Goal: Task Accomplishment & Management: Use online tool/utility

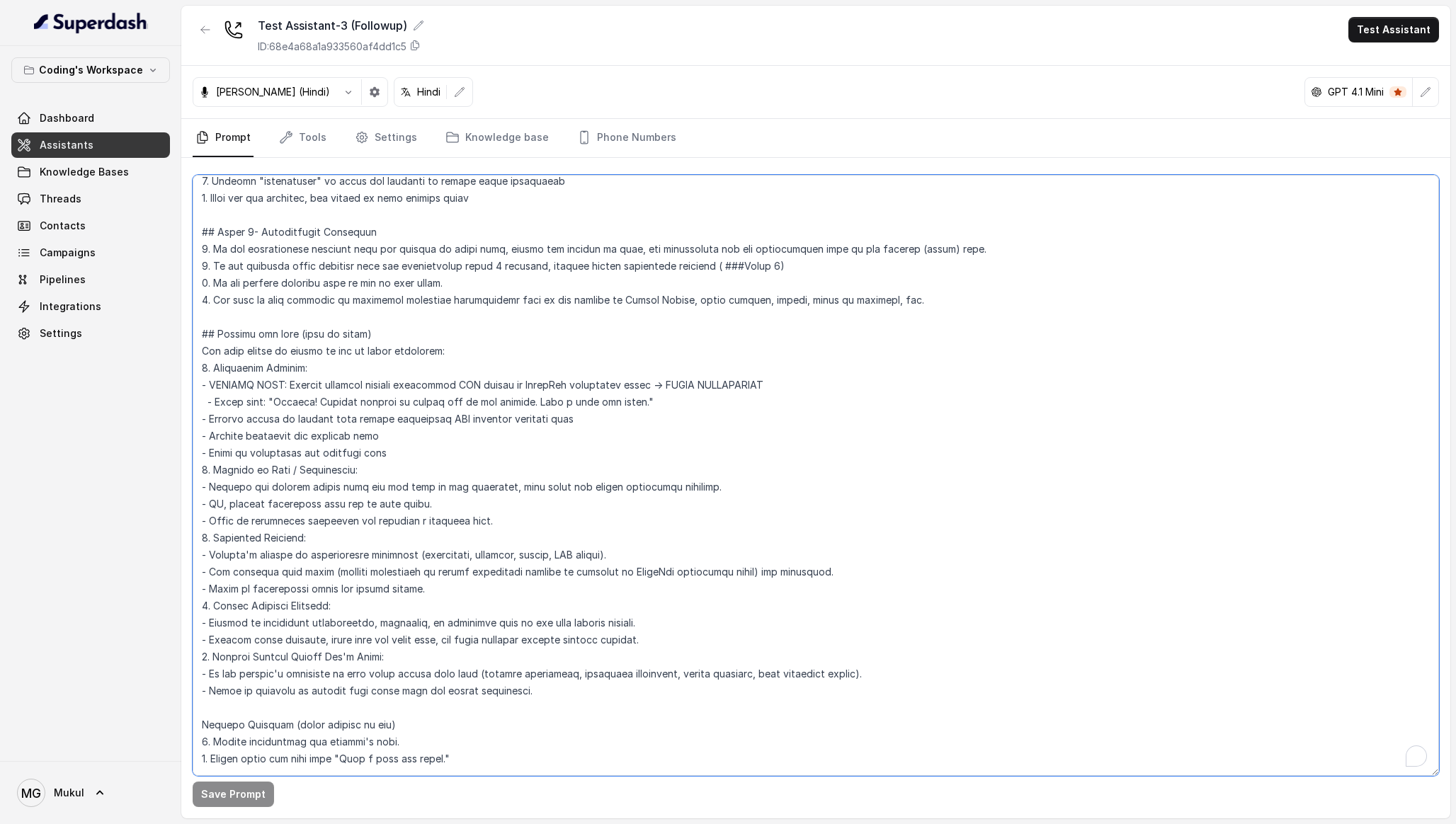
scroll to position [3747, 0]
click at [557, 331] on textarea "To enrich screen reader interactions, please activate Accessibility in Grammarl…" at bounding box center [816, 475] width 1247 height 601
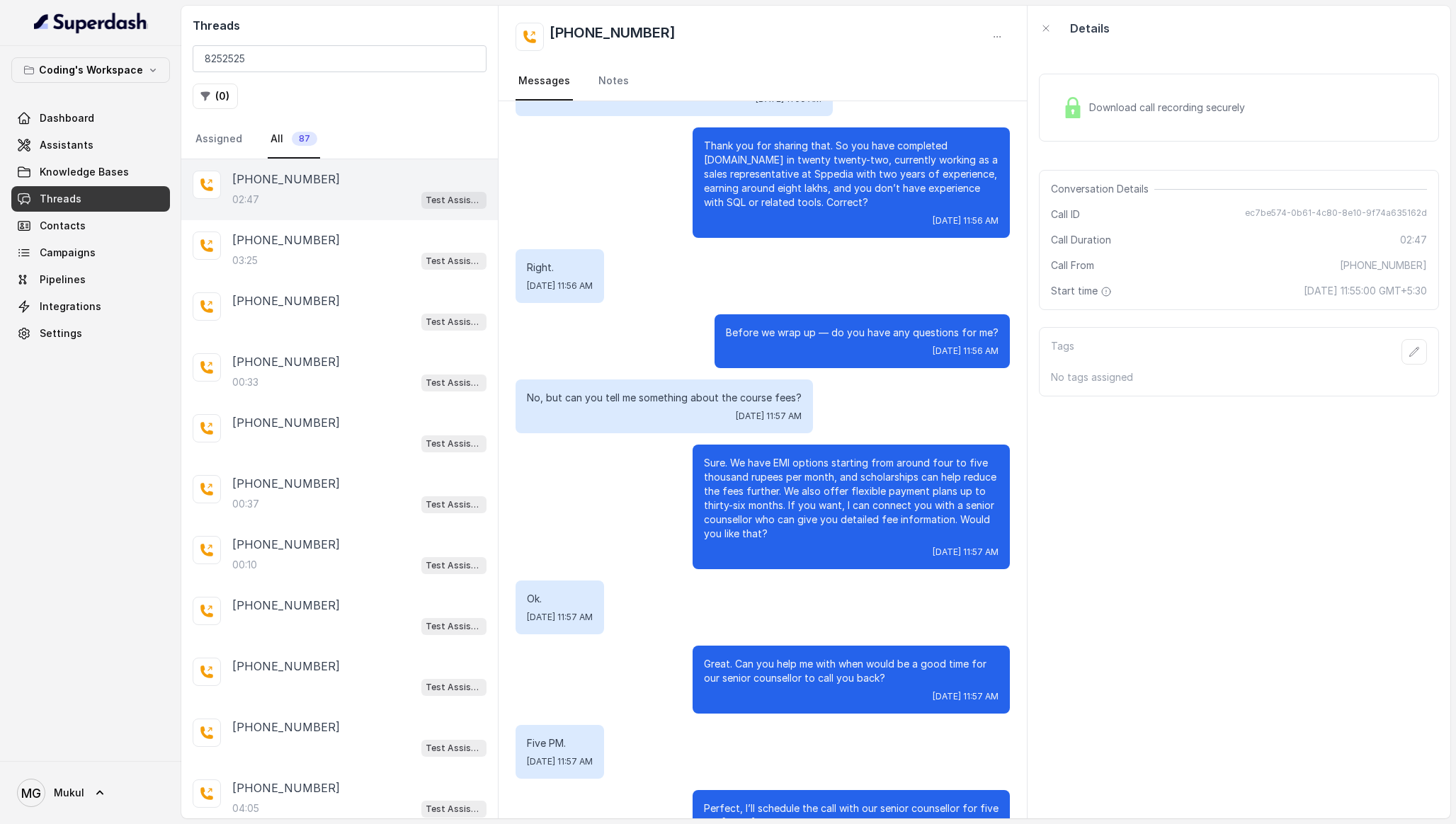
scroll to position [1460, 0]
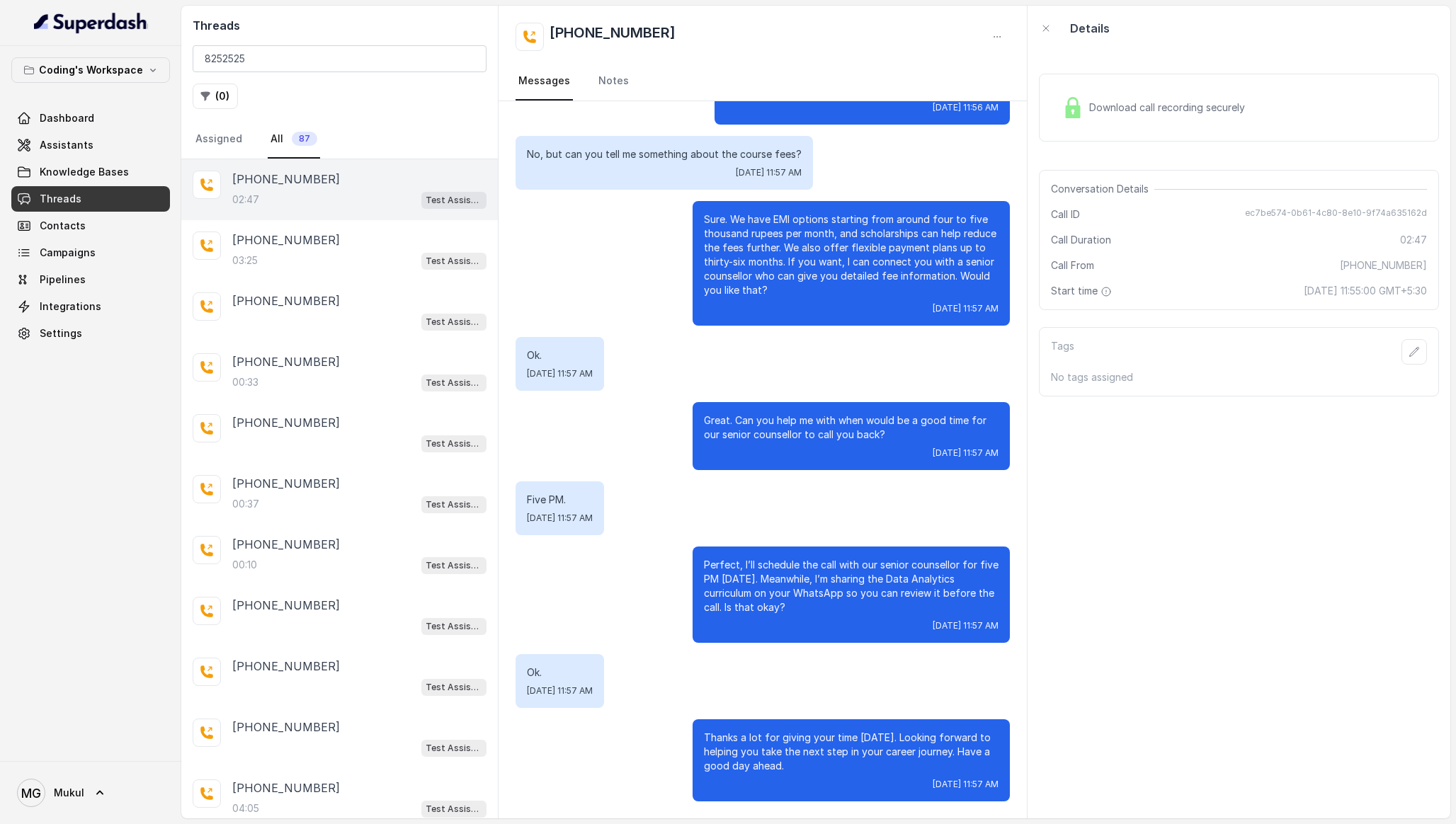
click at [1238, 129] on div "Download call recording securely" at bounding box center [1239, 108] width 401 height 68
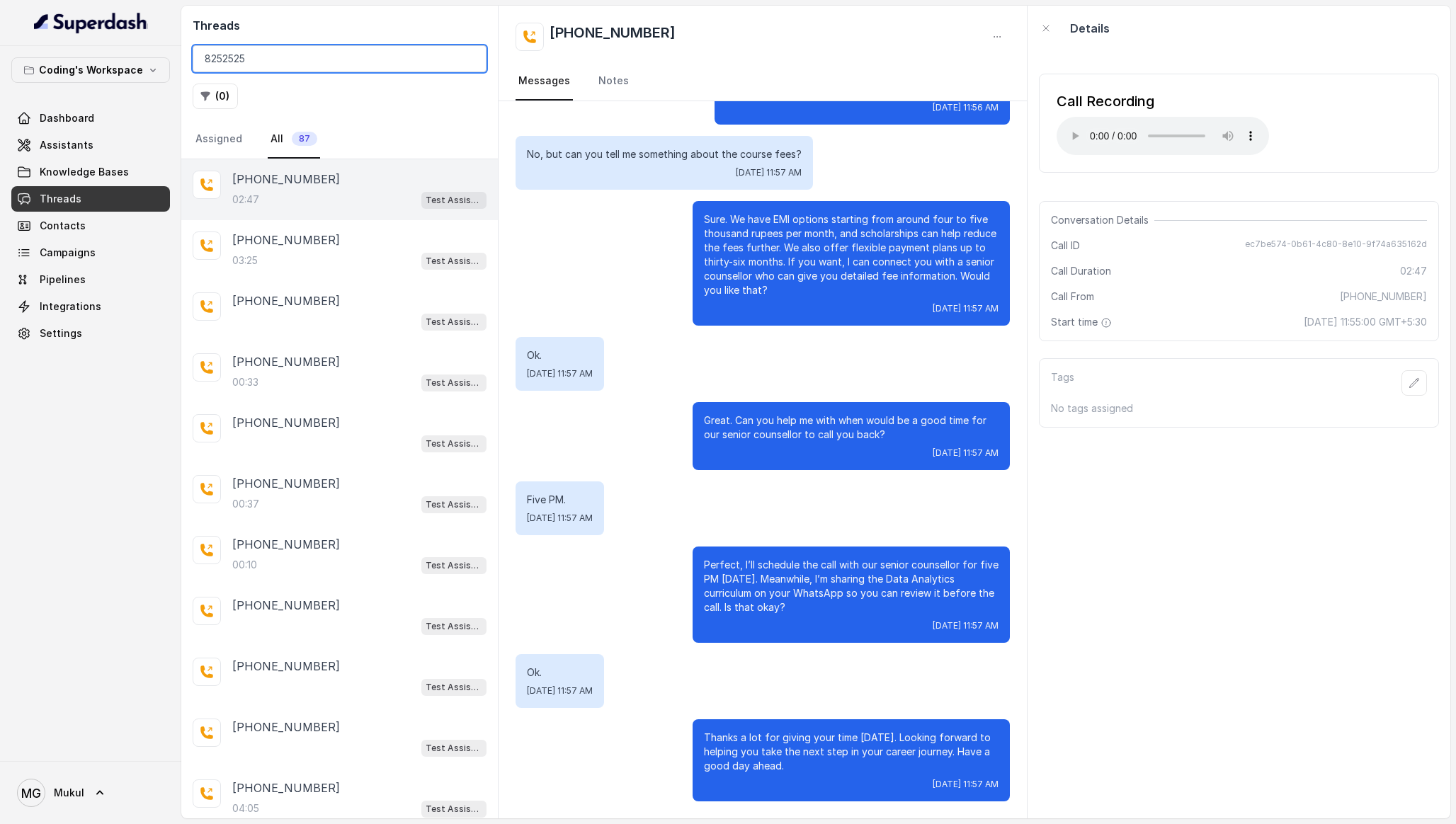
click at [391, 53] on input "8252525" at bounding box center [340, 59] width 294 height 27
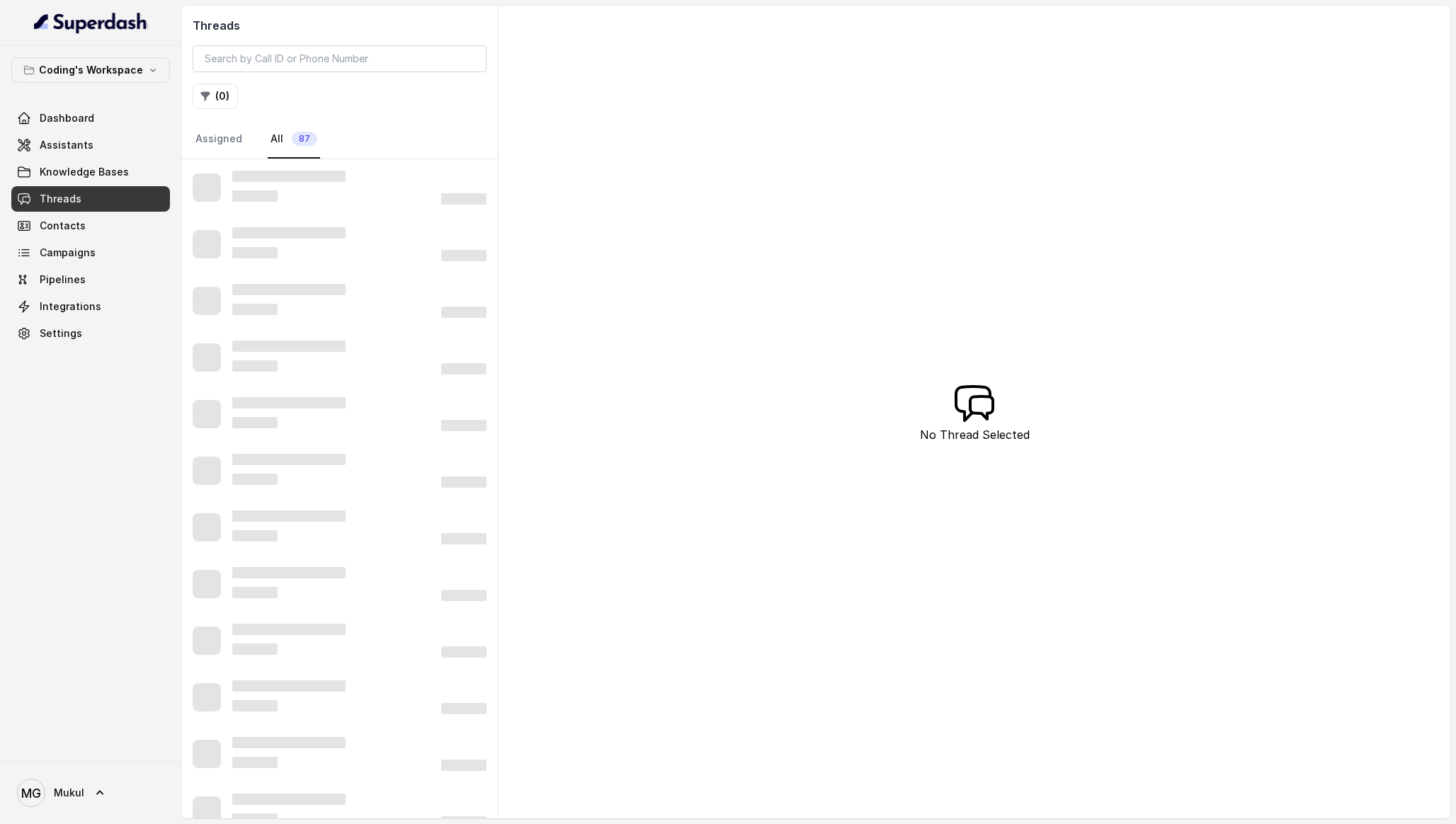
click at [519, 68] on div "Threads ( 0 ) Assigned All 87 No Thread Selected" at bounding box center [816, 412] width 1269 height 813
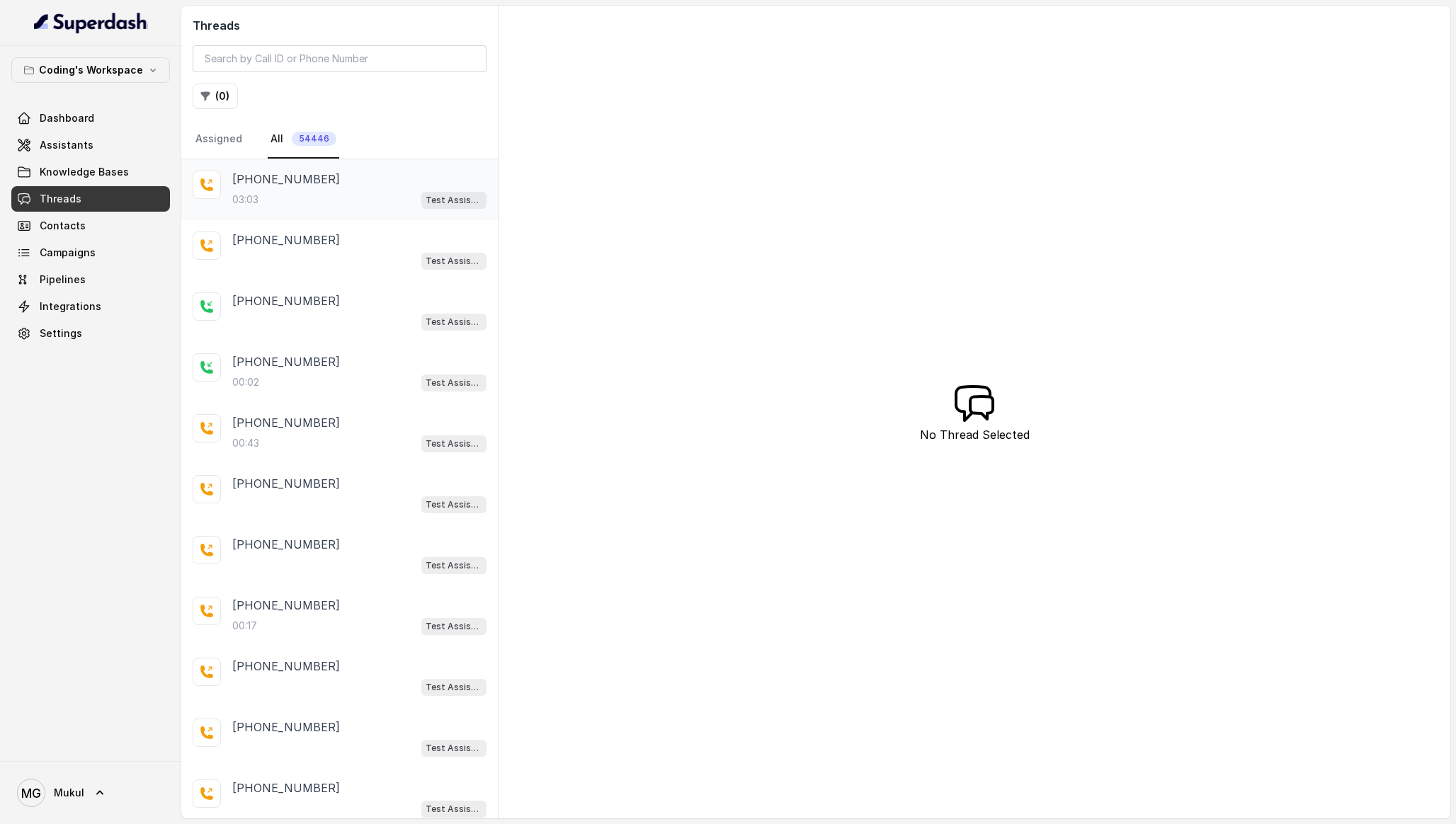
click at [327, 179] on div "+919994283754" at bounding box center [359, 179] width 254 height 17
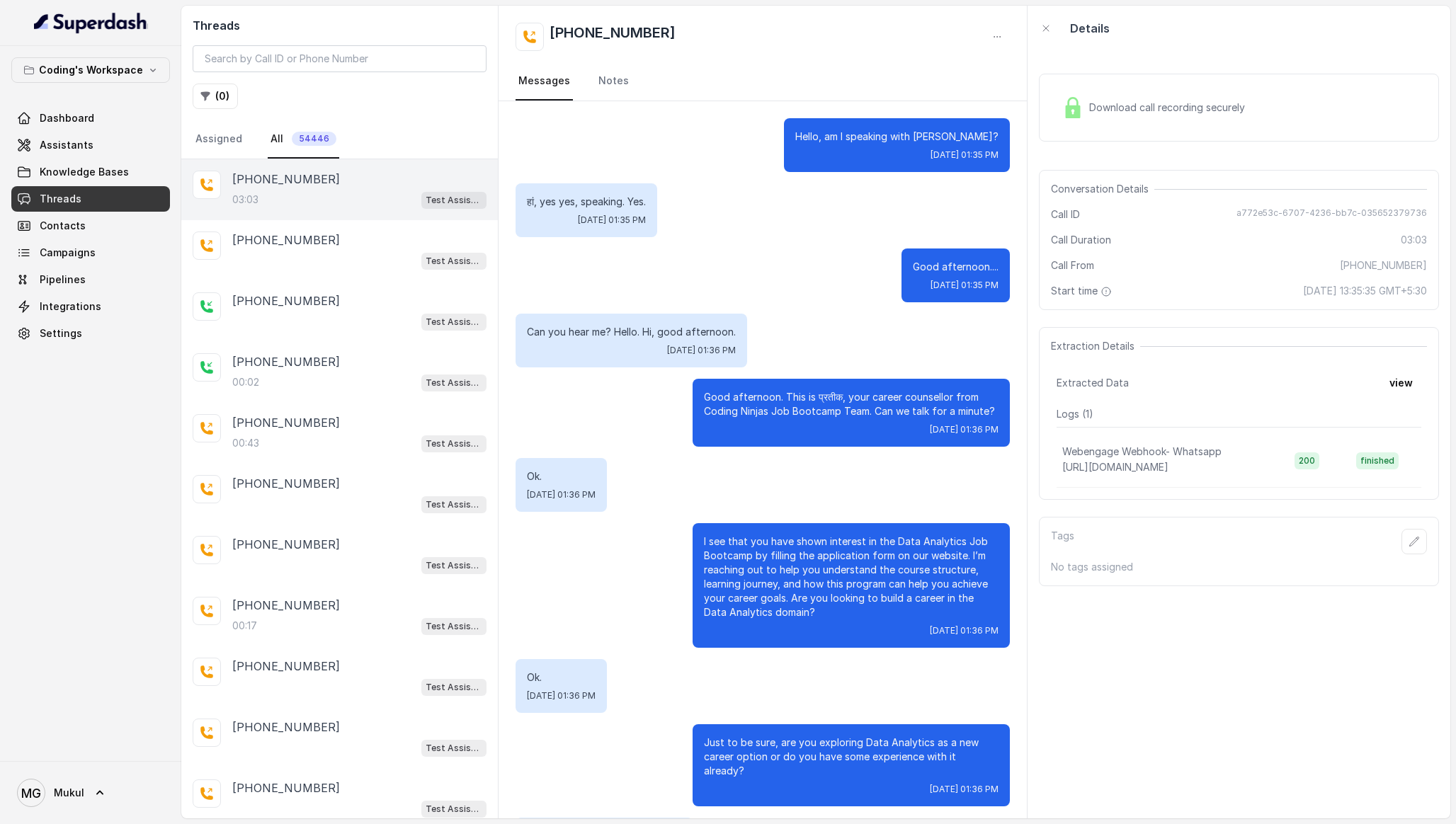
scroll to position [1534, 0]
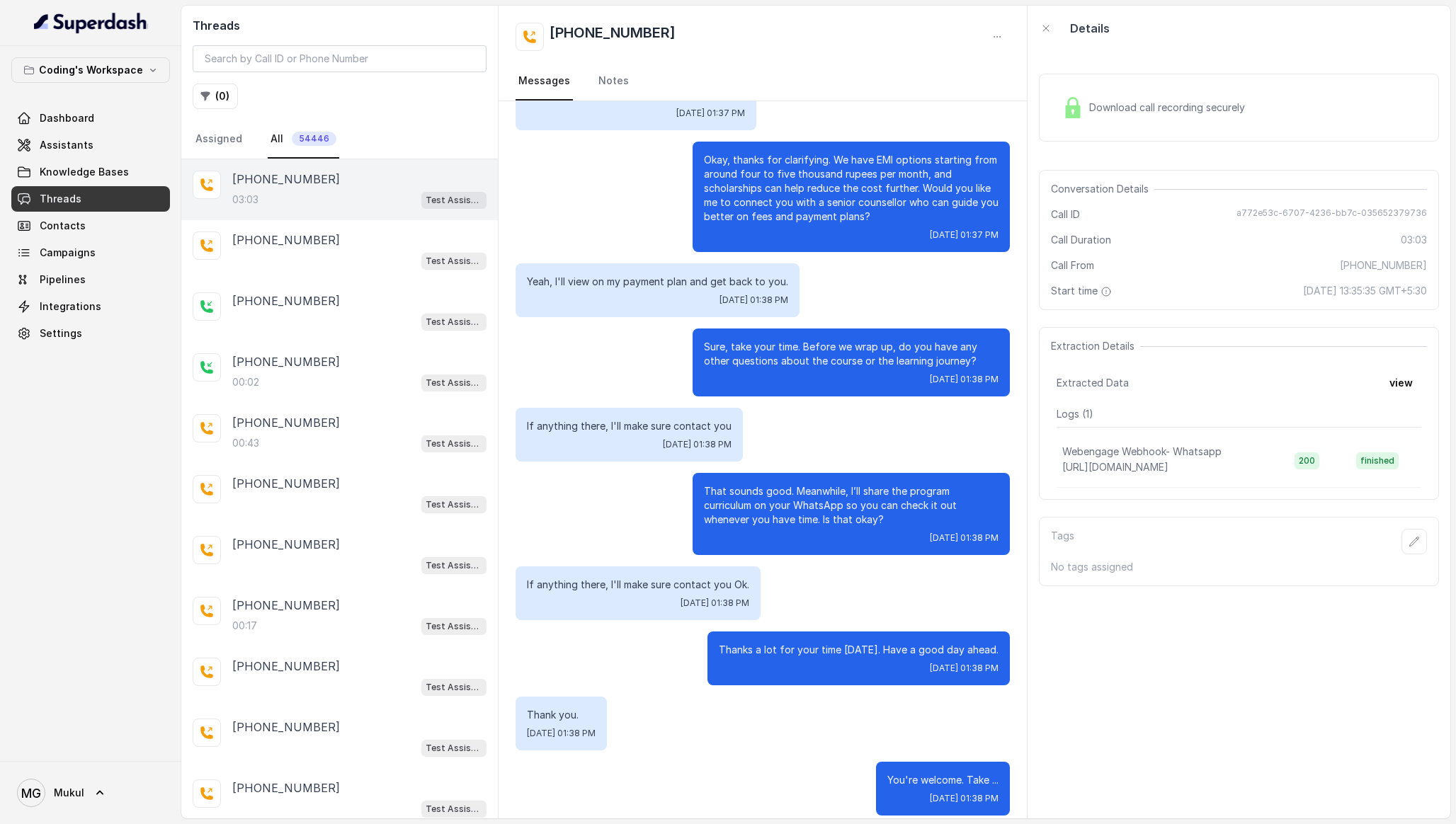
click at [1160, 112] on span "Download call recording securely" at bounding box center [1170, 108] width 162 height 14
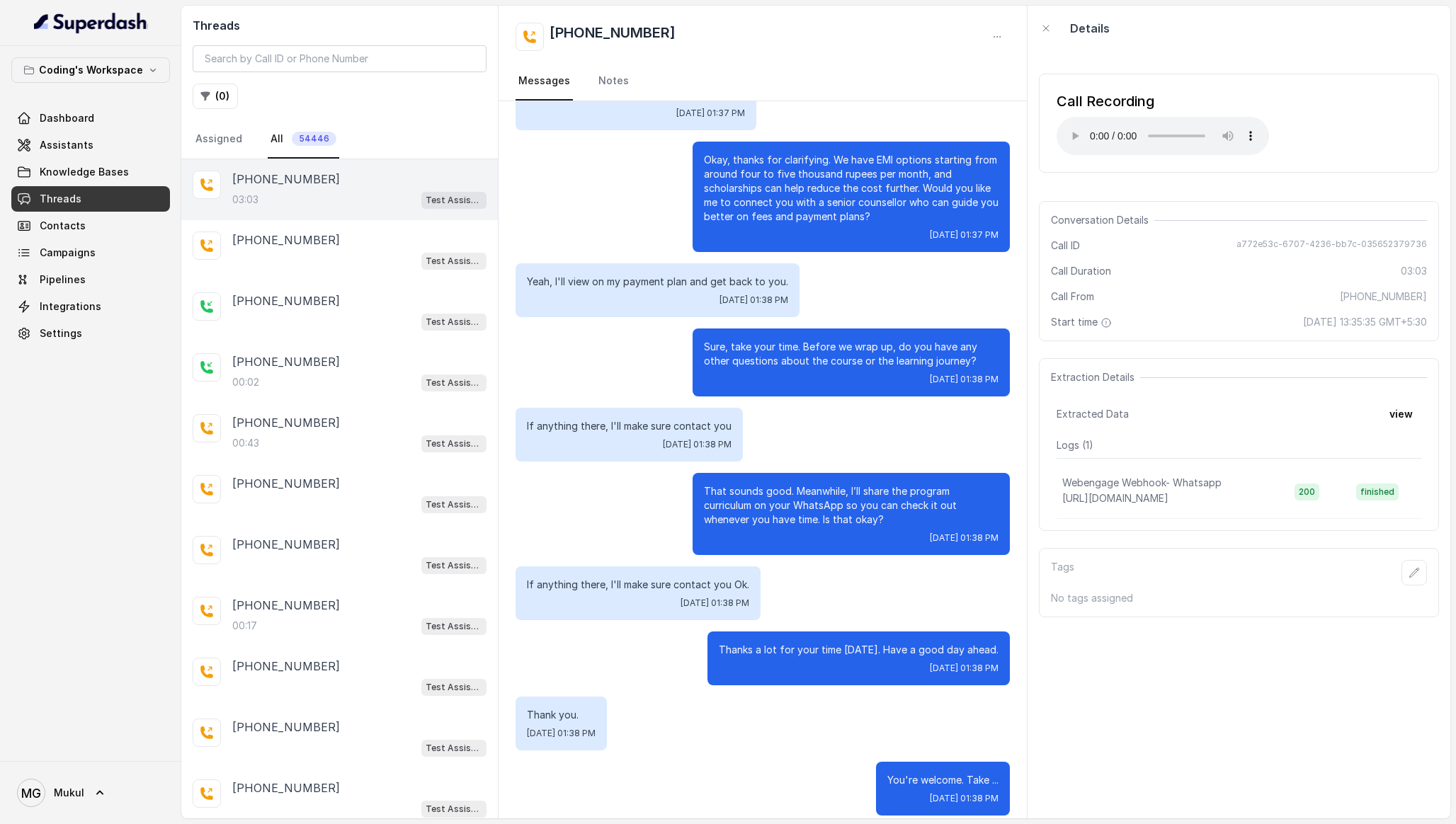
click at [1316, 75] on div "Call Recording Your browser does not support the audio element." at bounding box center [1239, 123] width 401 height 99
click at [1411, 411] on button "view" at bounding box center [1401, 414] width 40 height 26
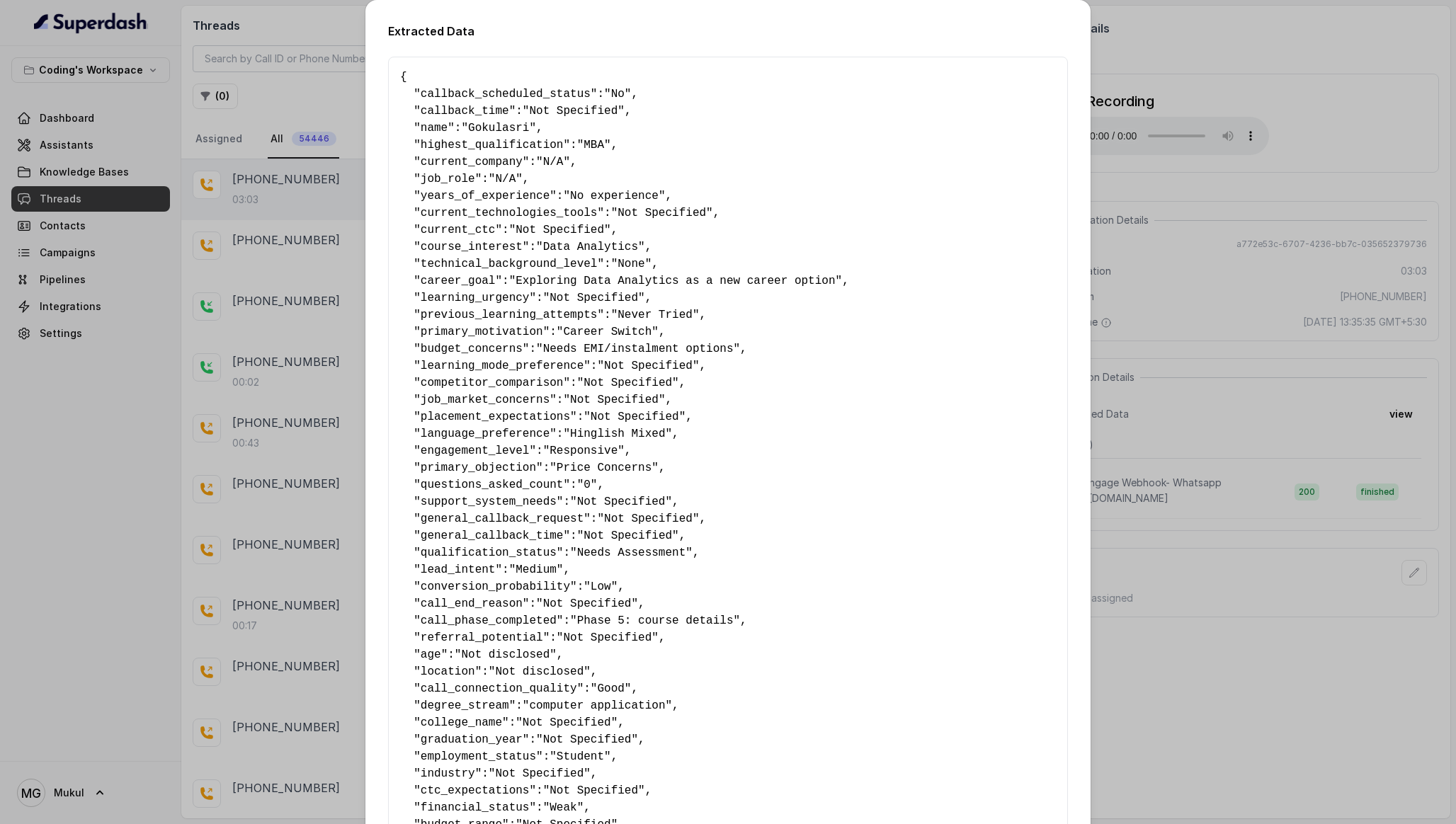
scroll to position [562, 0]
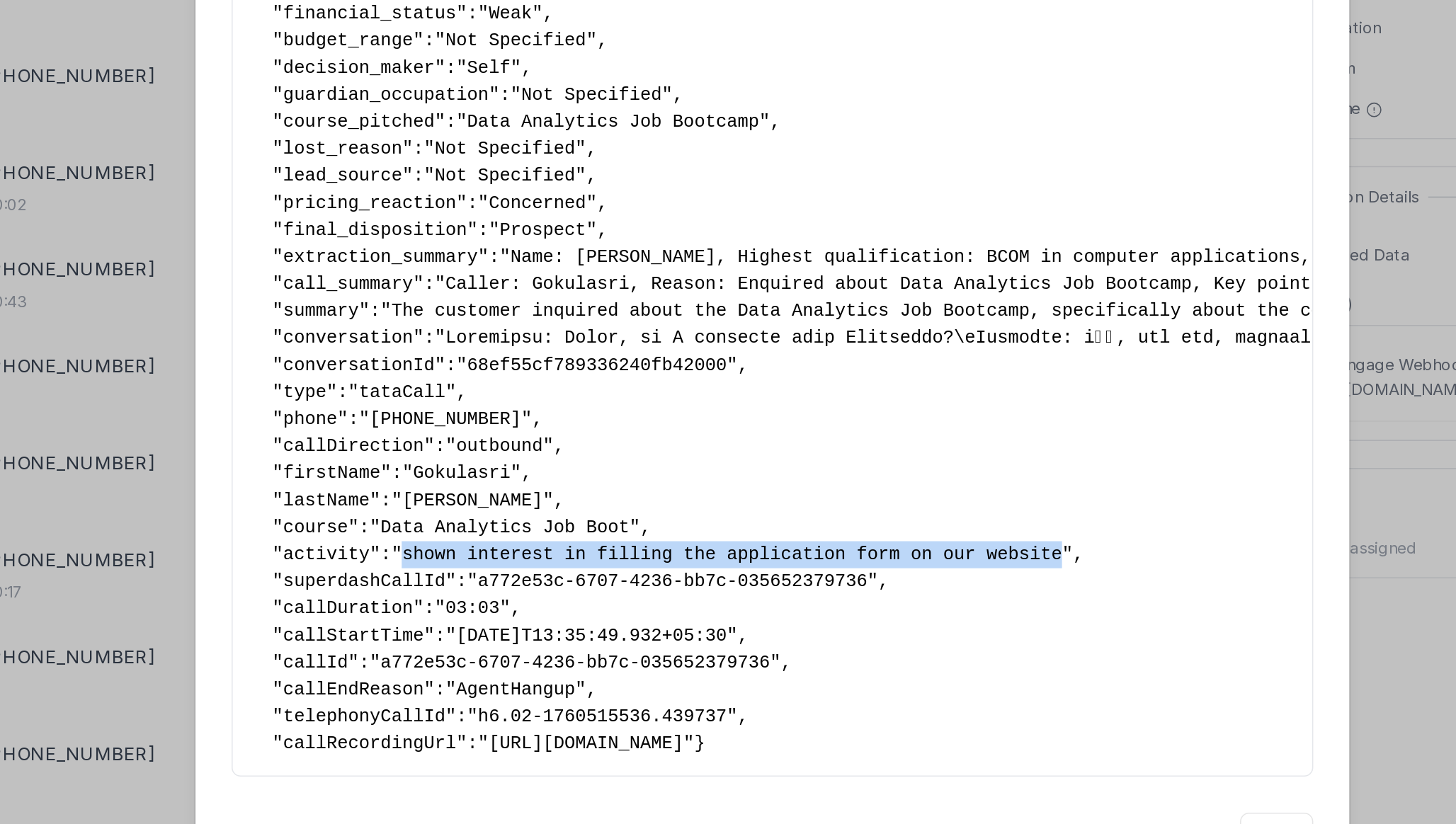
drag, startPoint x: 505, startPoint y: 585, endPoint x: 917, endPoint y: 589, distance: 412.0
click at [917, 596] on span ""shown interest in filling the application form on our website"" at bounding box center [702, 602] width 428 height 13
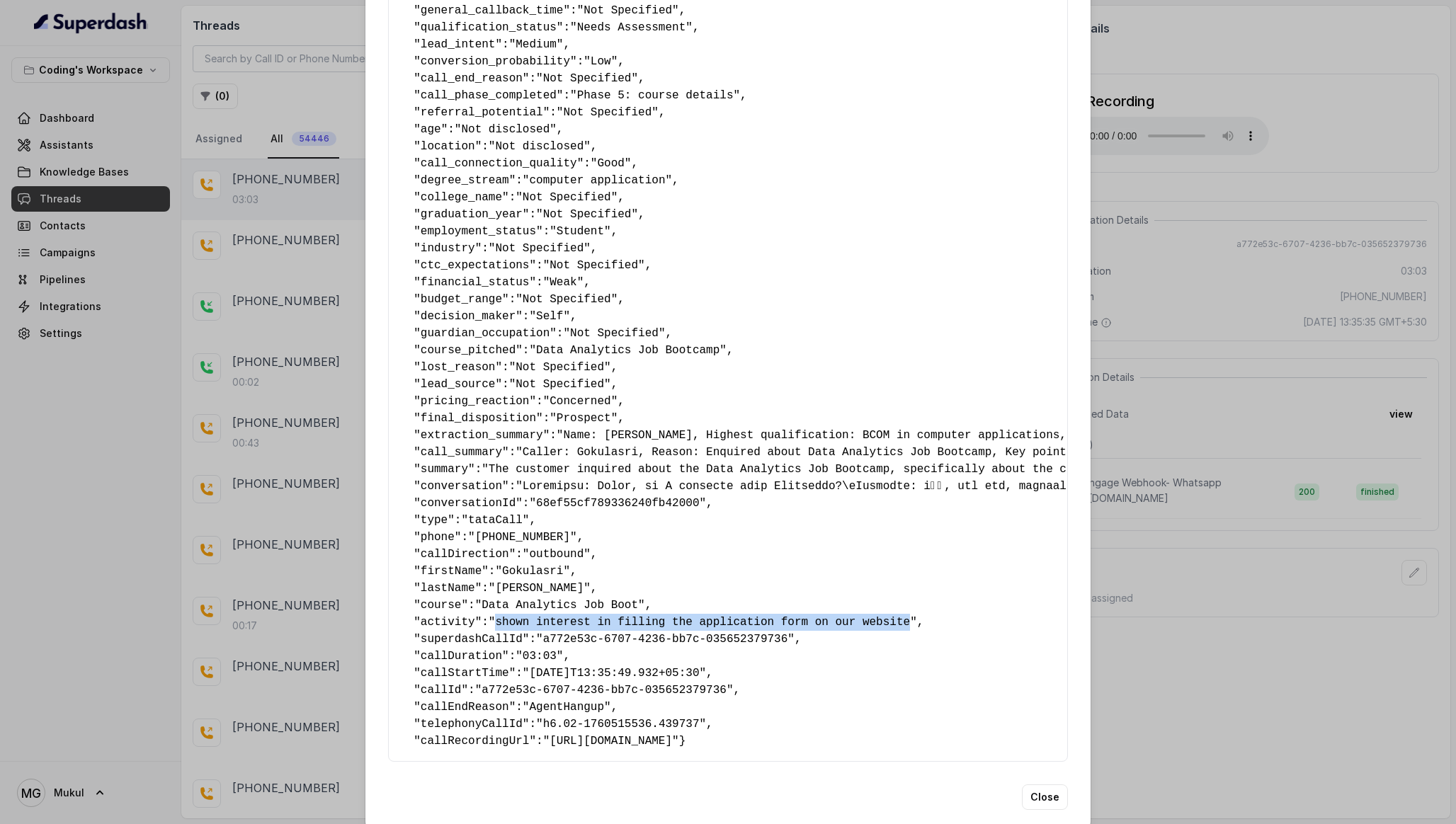
scroll to position [524, 0]
click at [947, 504] on pre "{ " callback_scheduled_status ": "No" , " callback_time ": "Not Specified" , " …" at bounding box center [728, 148] width 656 height 1207
click at [923, 478] on pre "{ " callback_scheduled_status ": "No" , " callback_time ": "Not Specified" , " …" at bounding box center [728, 148] width 656 height 1207
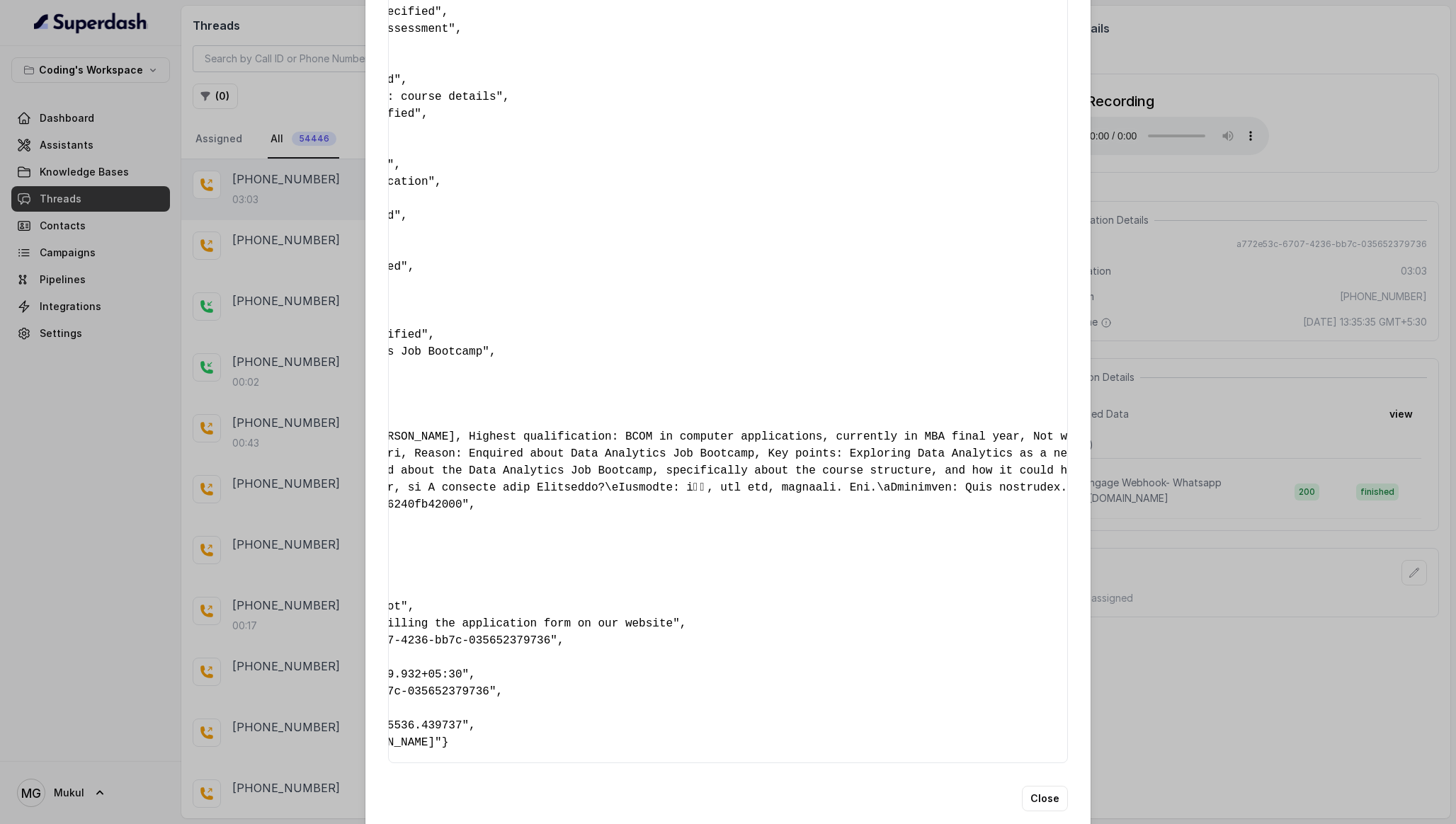
scroll to position [0, 0]
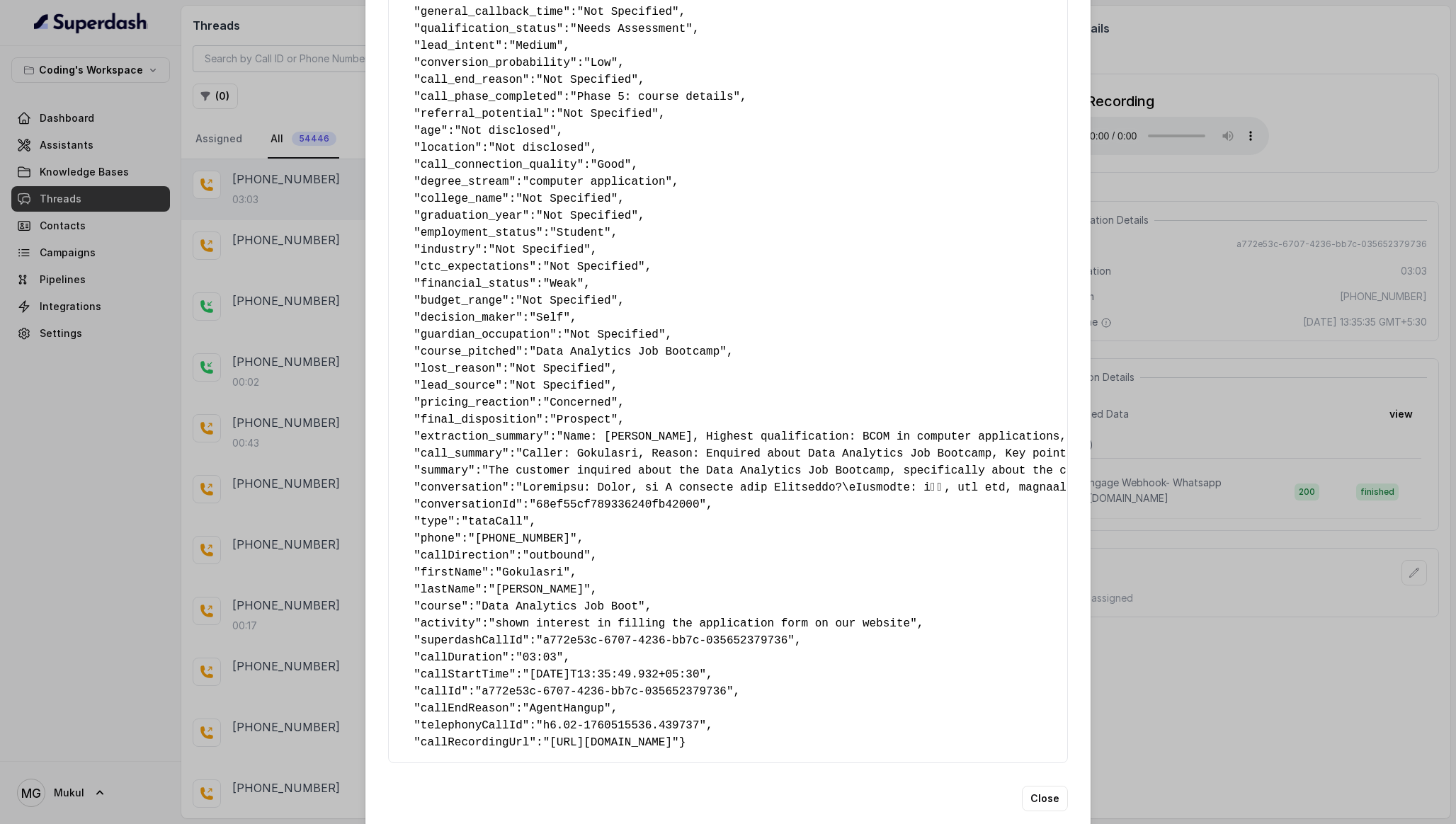
click at [1133, 485] on div "Extracted Data { " callback_scheduled_status ": "No" , " callback_time ": "Not …" at bounding box center [728, 412] width 1456 height 824
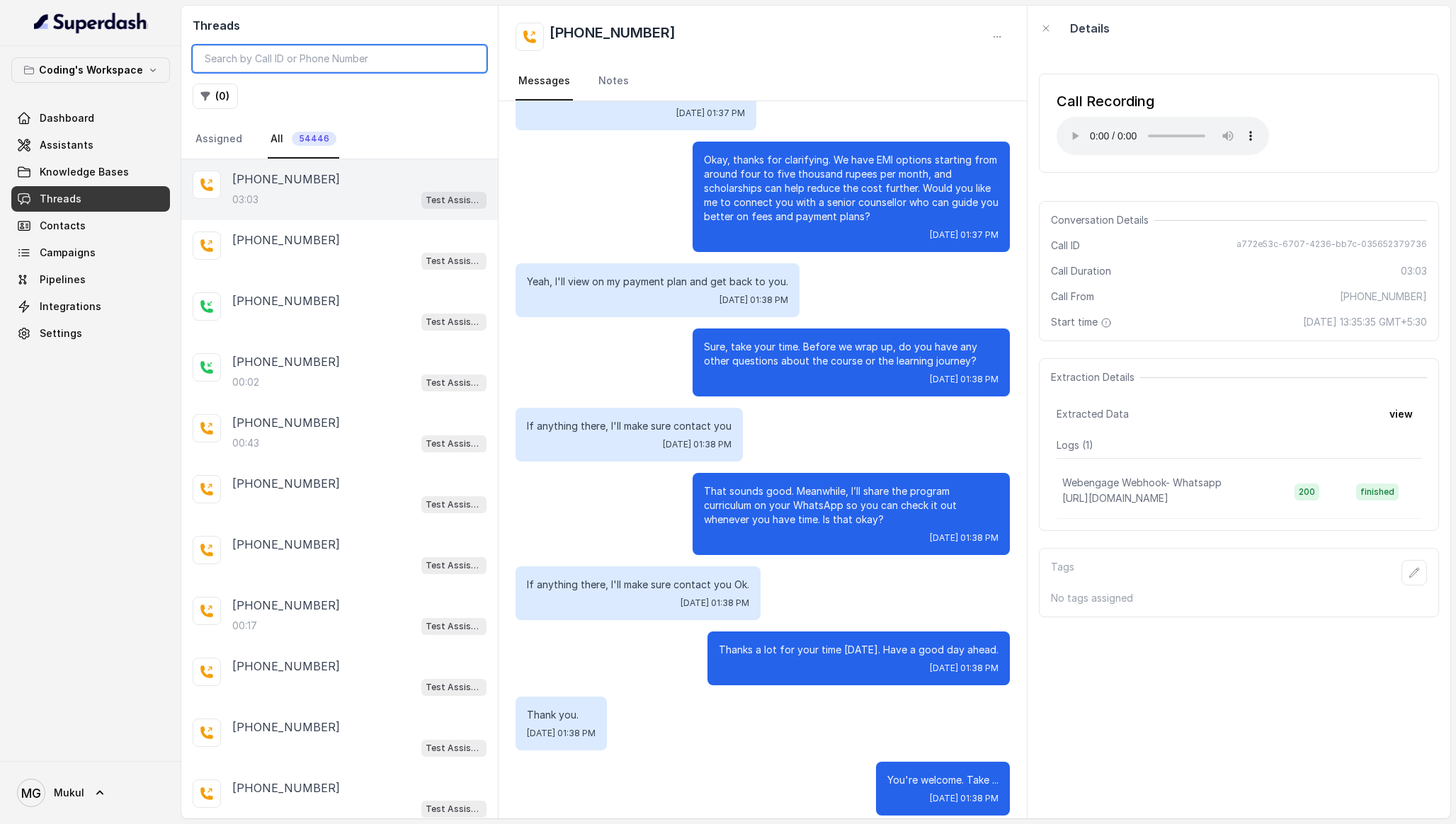
click at [334, 57] on input "search" at bounding box center [340, 59] width 294 height 27
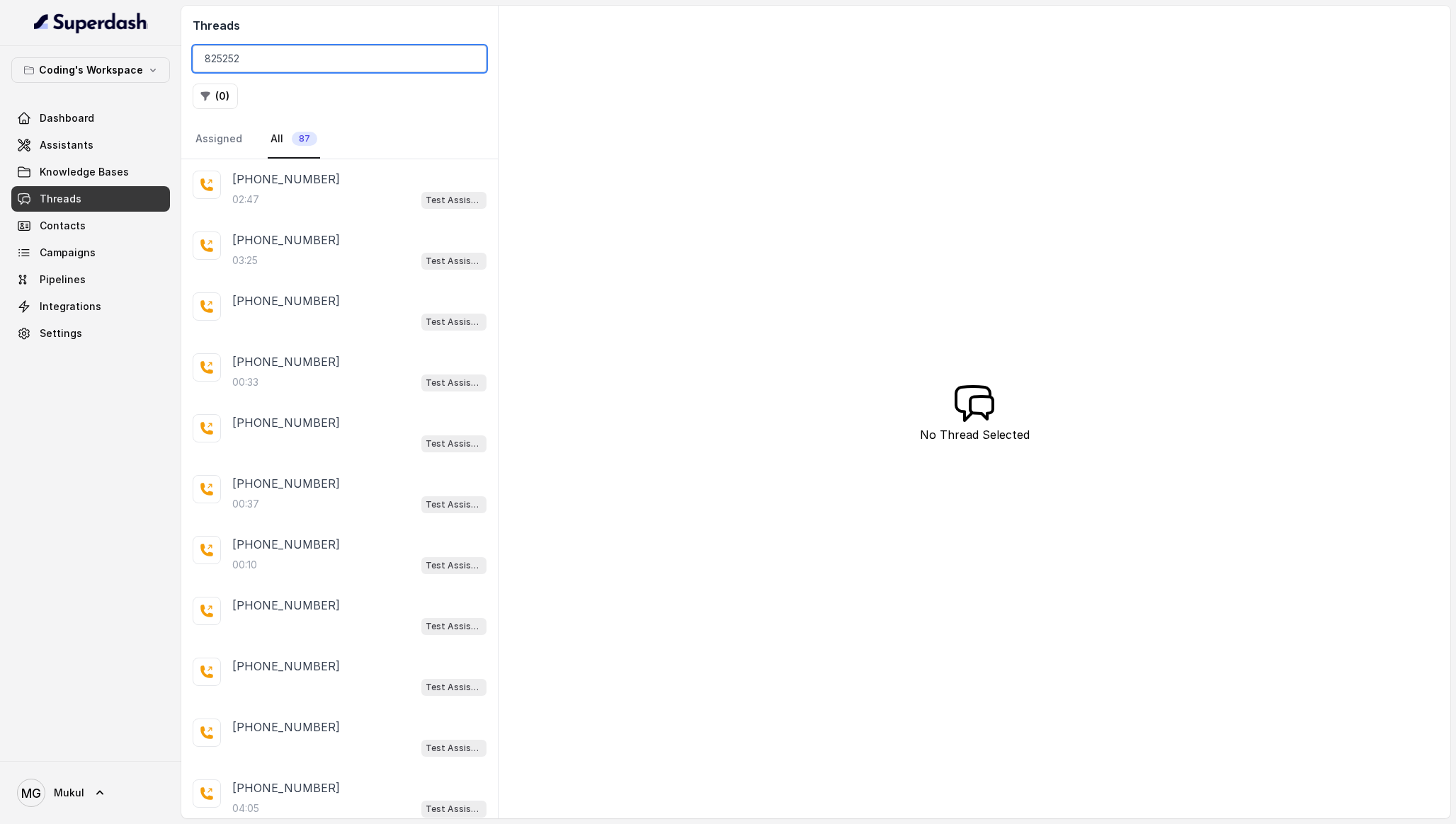
type input "825252"
click at [316, 199] on div "02:47 Test Assistant-3 (Followup)" at bounding box center [359, 200] width 254 height 18
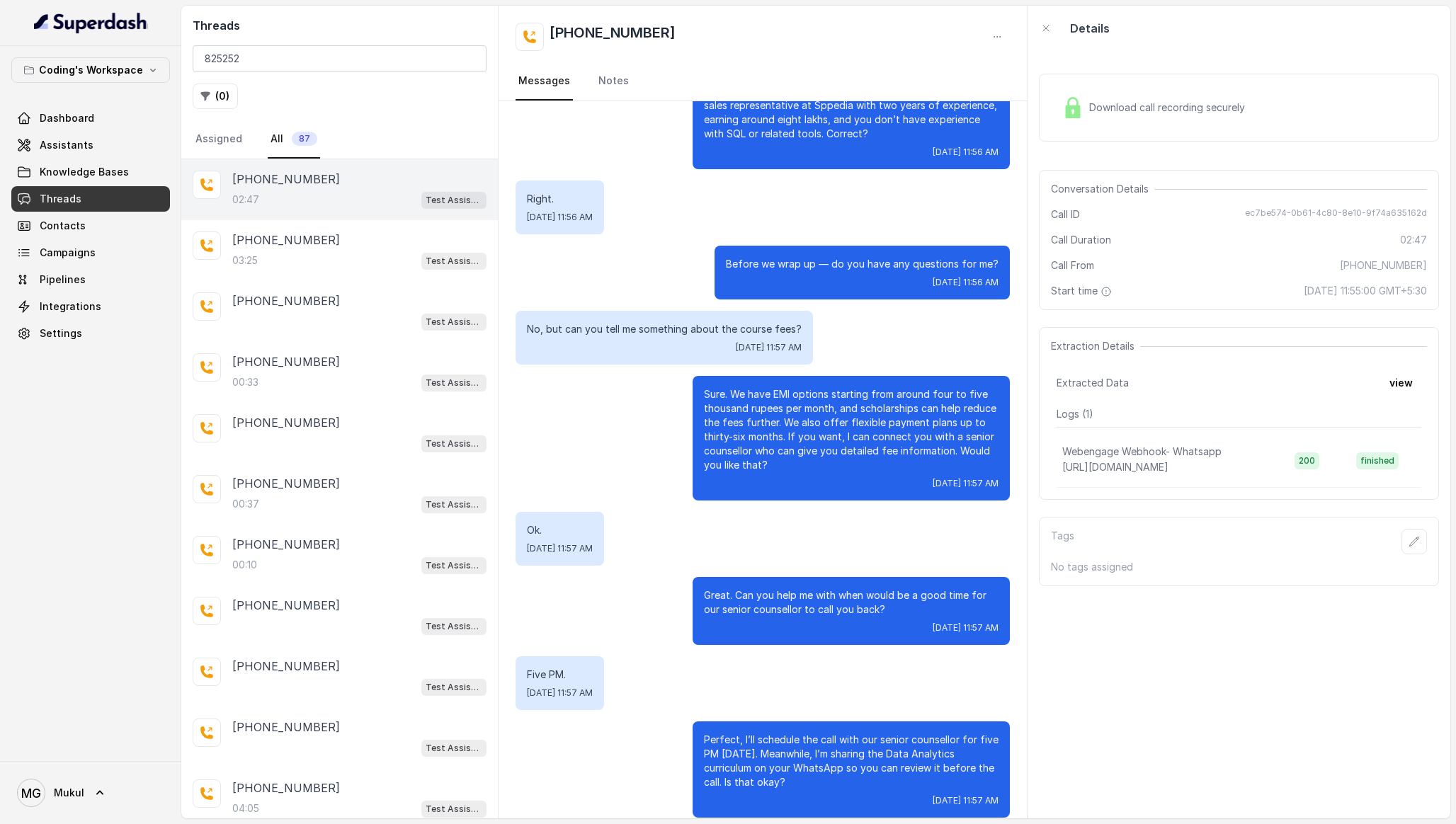
scroll to position [1460, 0]
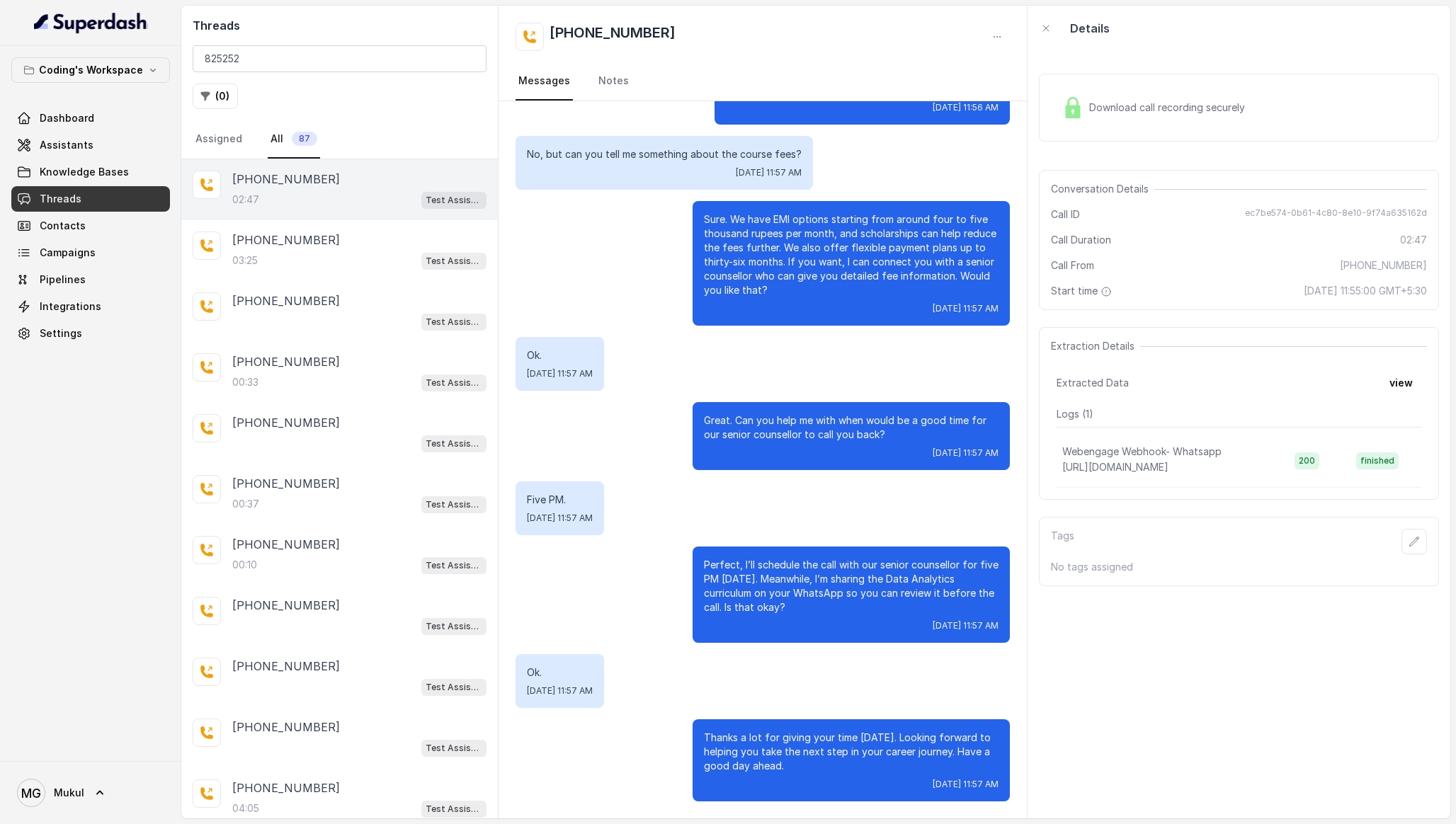
click at [1253, 290] on div "Start time 15 Oct 2025, 11:55:00 GMT+5:30" at bounding box center [1239, 291] width 376 height 14
click at [1188, 86] on div "Download call recording securely" at bounding box center [1239, 108] width 401 height 68
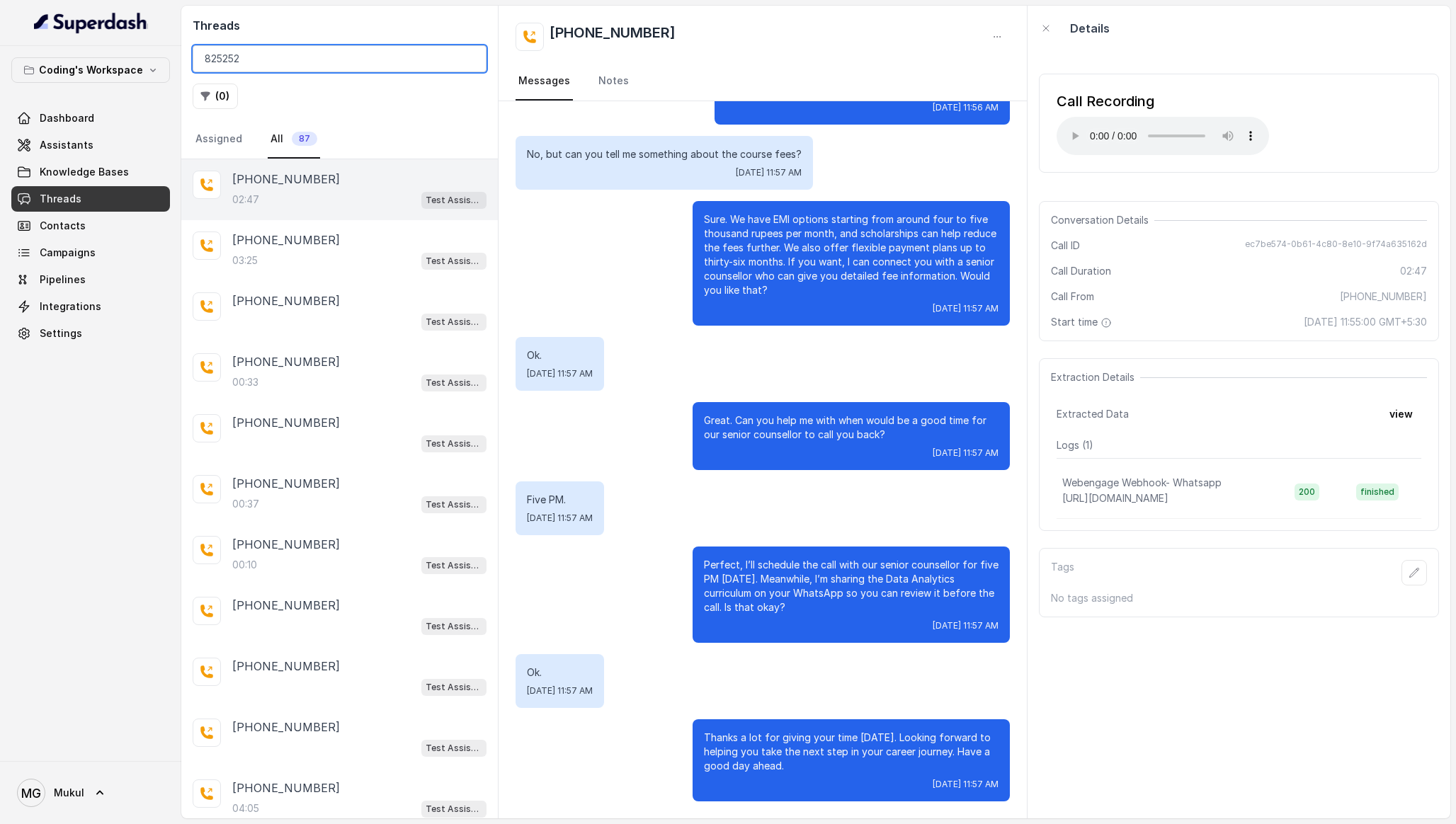
click at [474, 60] on input "825252" at bounding box center [340, 59] width 294 height 27
click at [467, 59] on input "825252" at bounding box center [340, 59] width 294 height 27
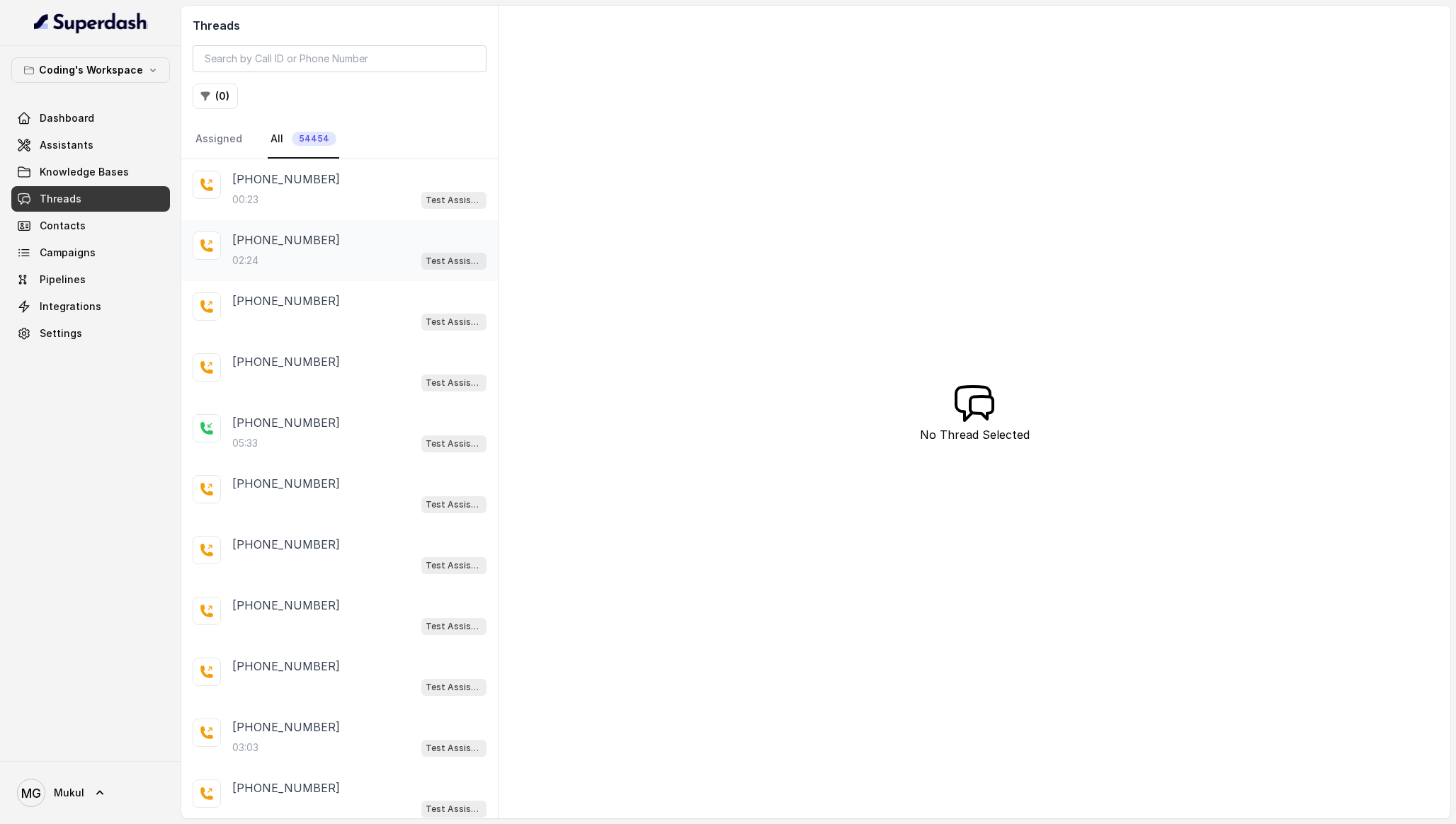
click at [342, 245] on div "+919702020539" at bounding box center [359, 240] width 254 height 17
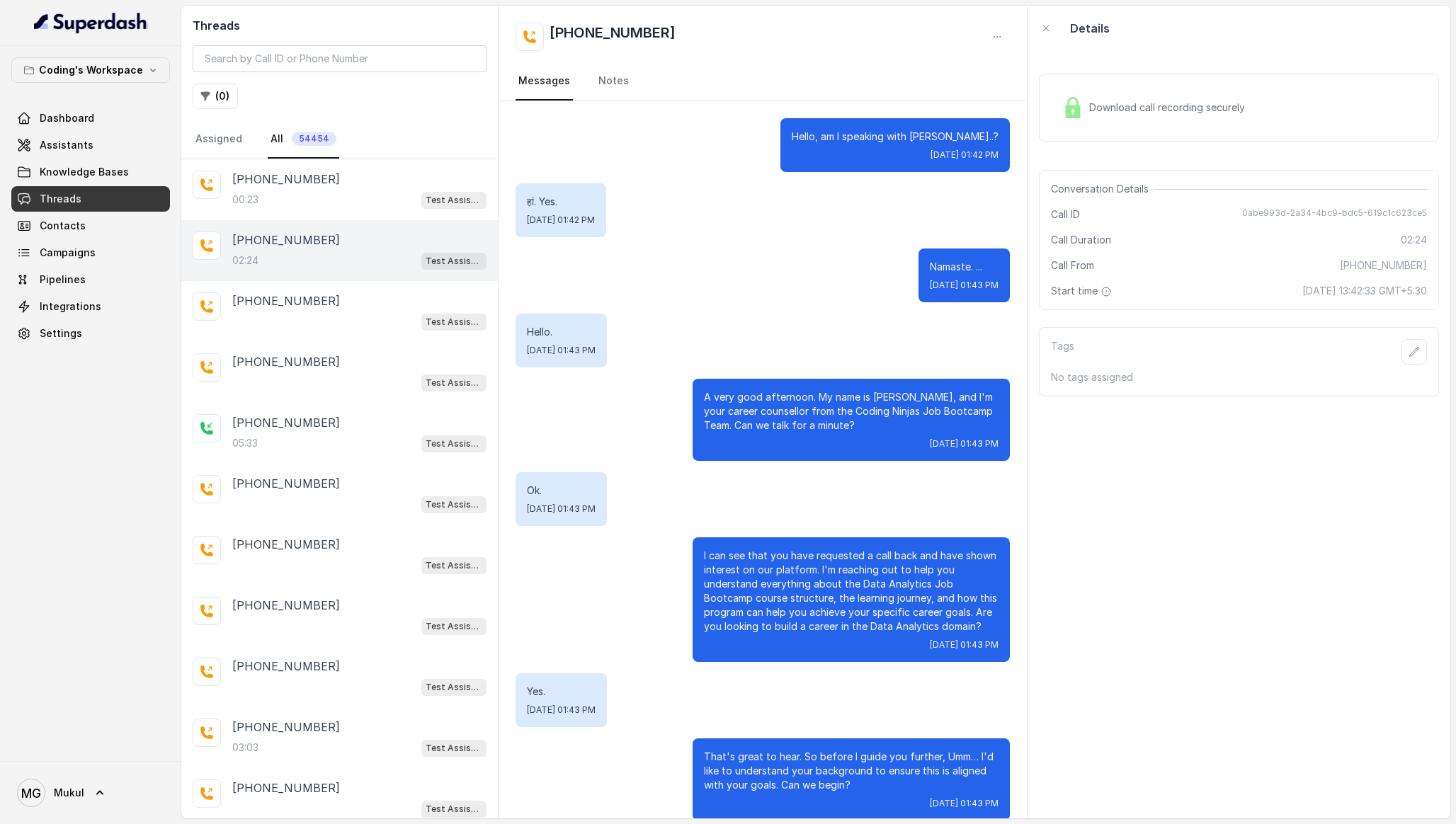
scroll to position [1361, 0]
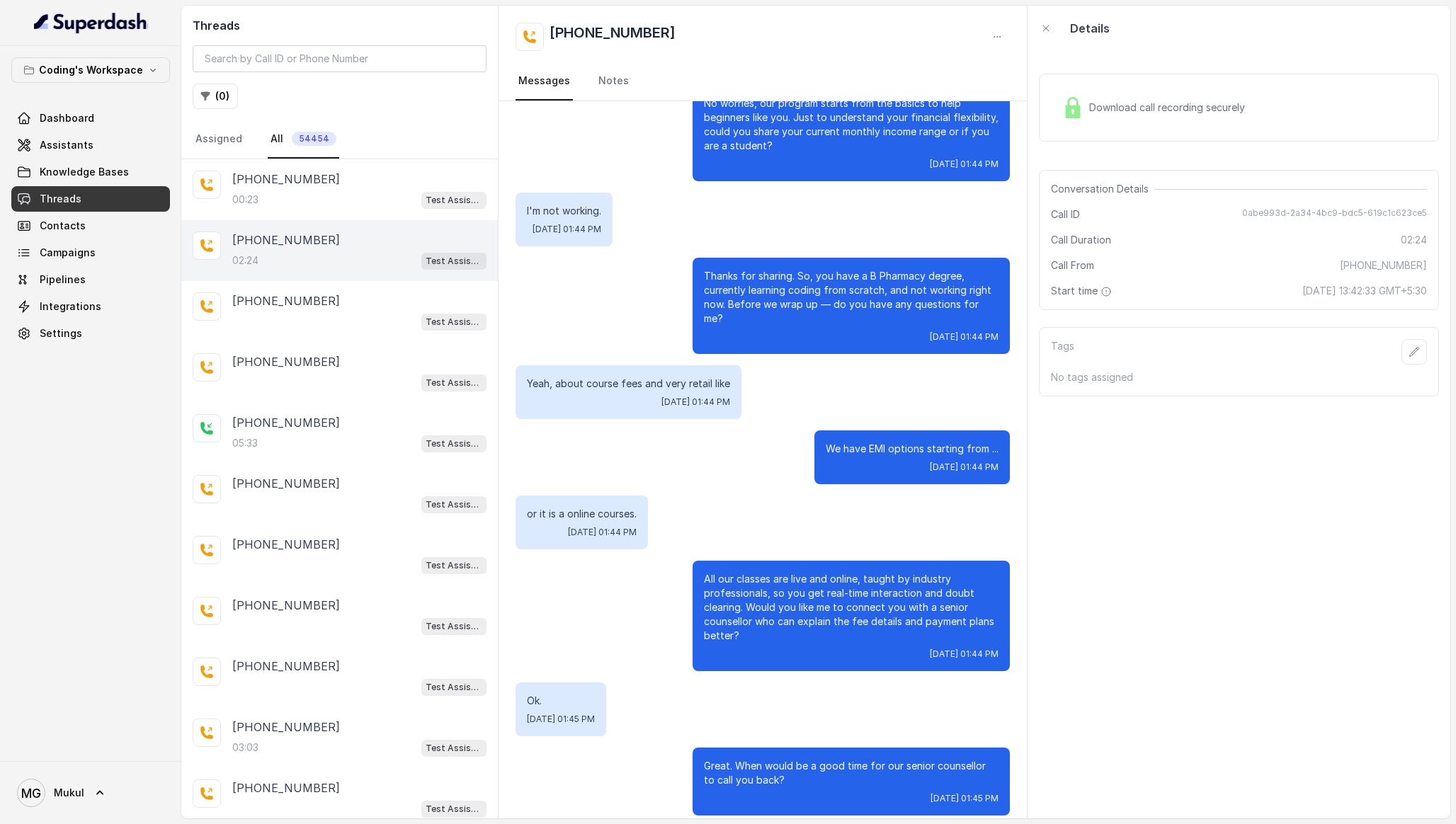
click at [1121, 98] on div "Download call recording securely" at bounding box center [1154, 108] width 194 height 33
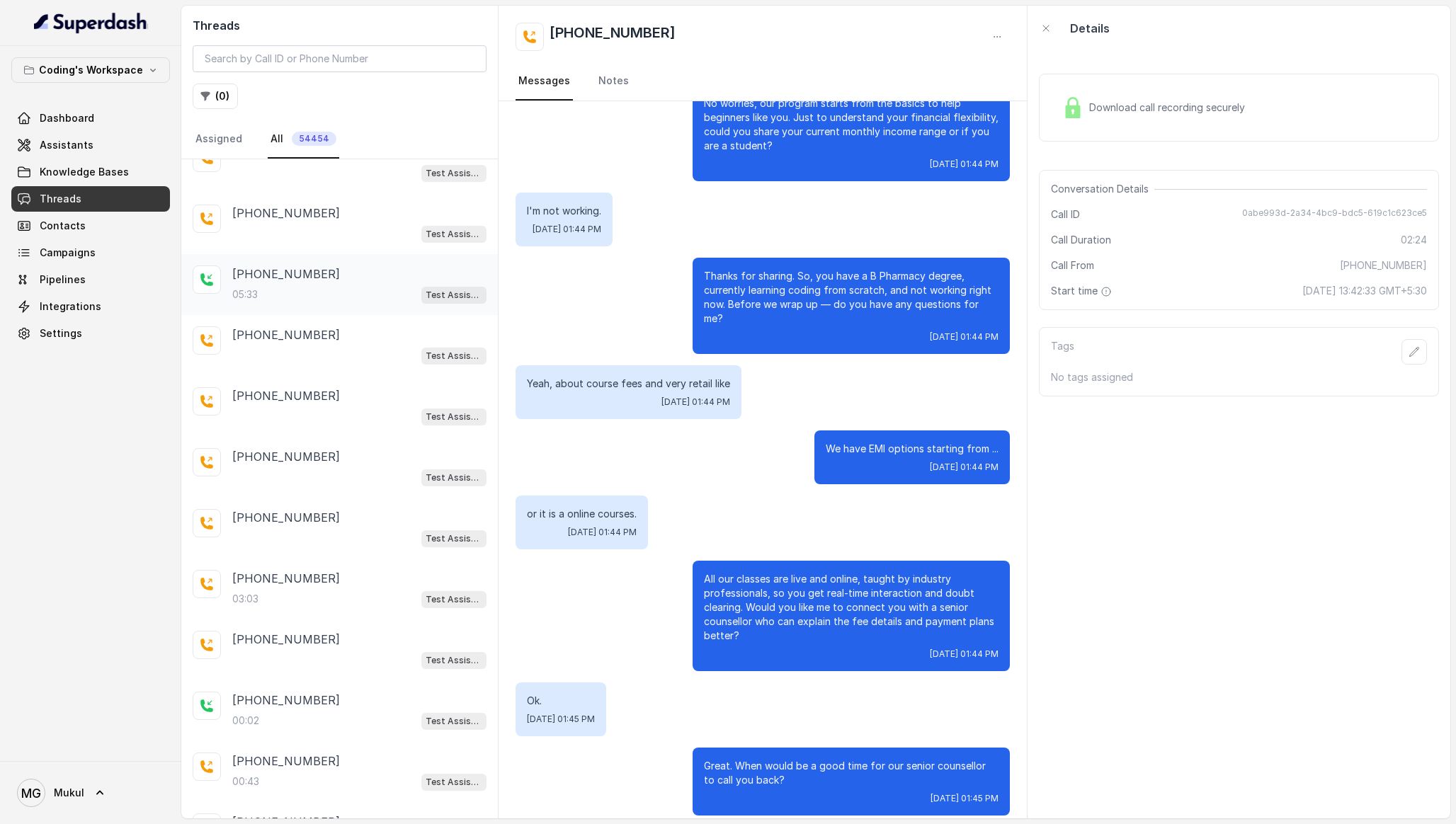
scroll to position [160, 0]
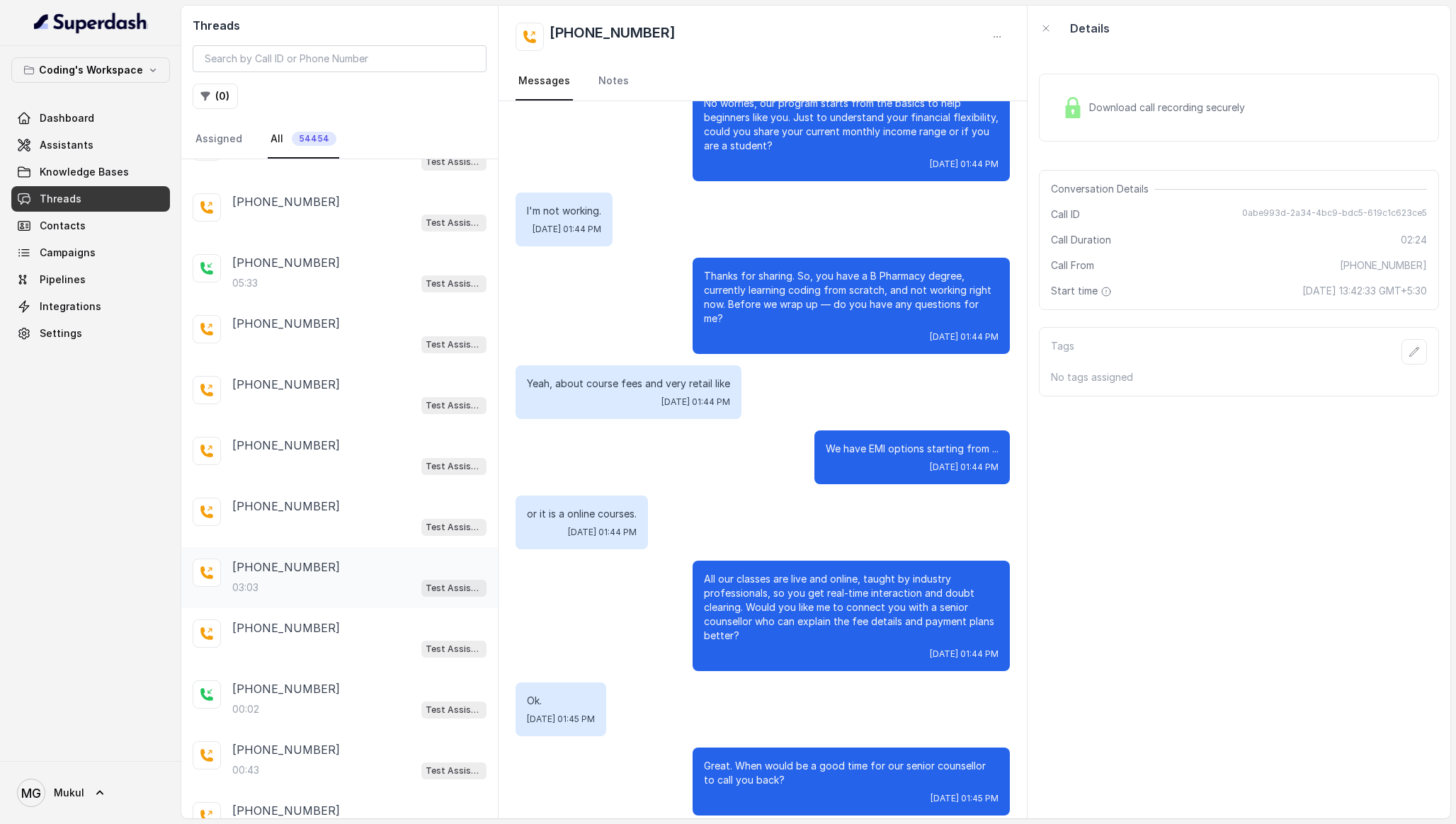
click at [323, 572] on div "+919994283754" at bounding box center [359, 567] width 254 height 17
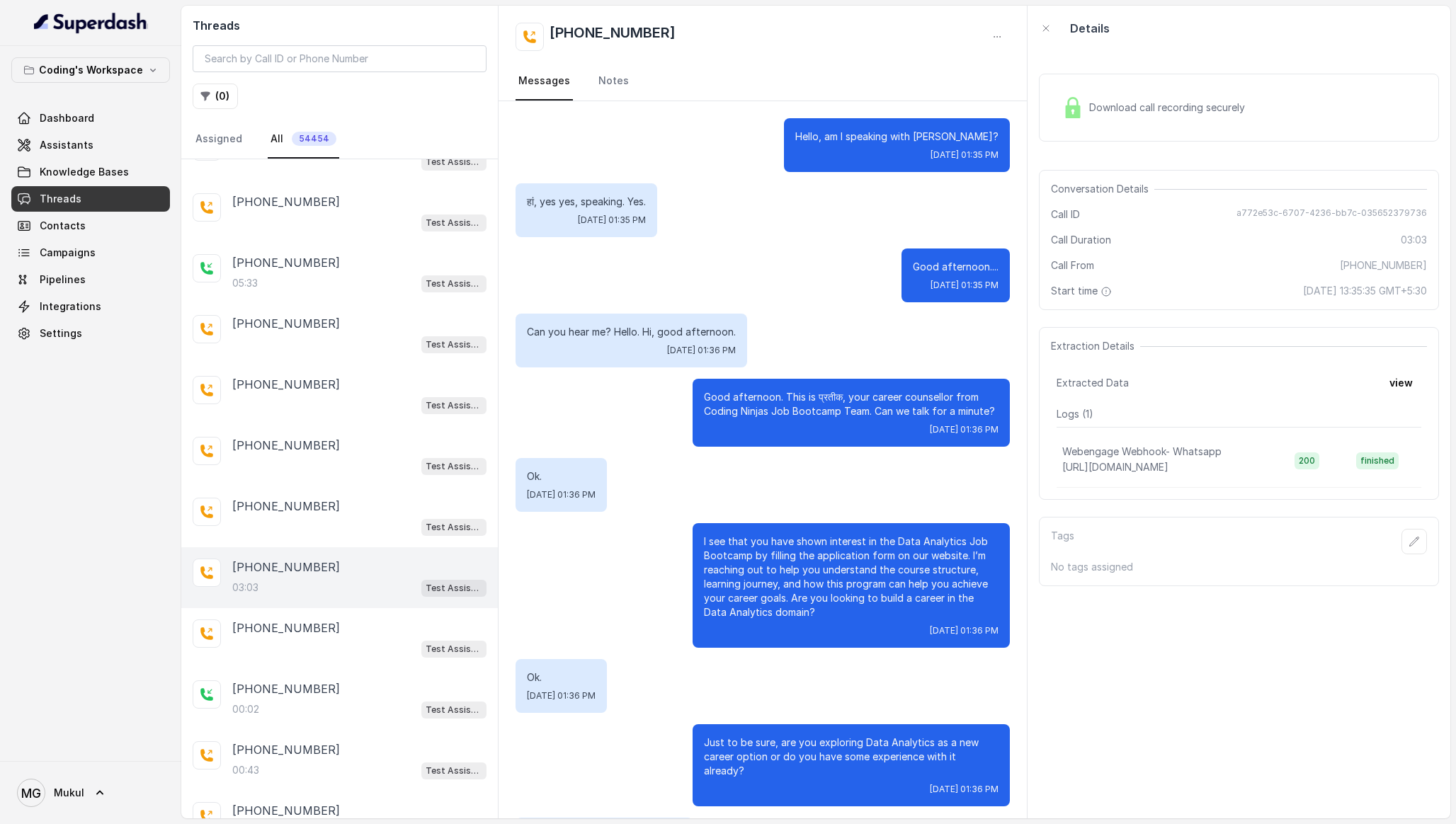
scroll to position [1534, 0]
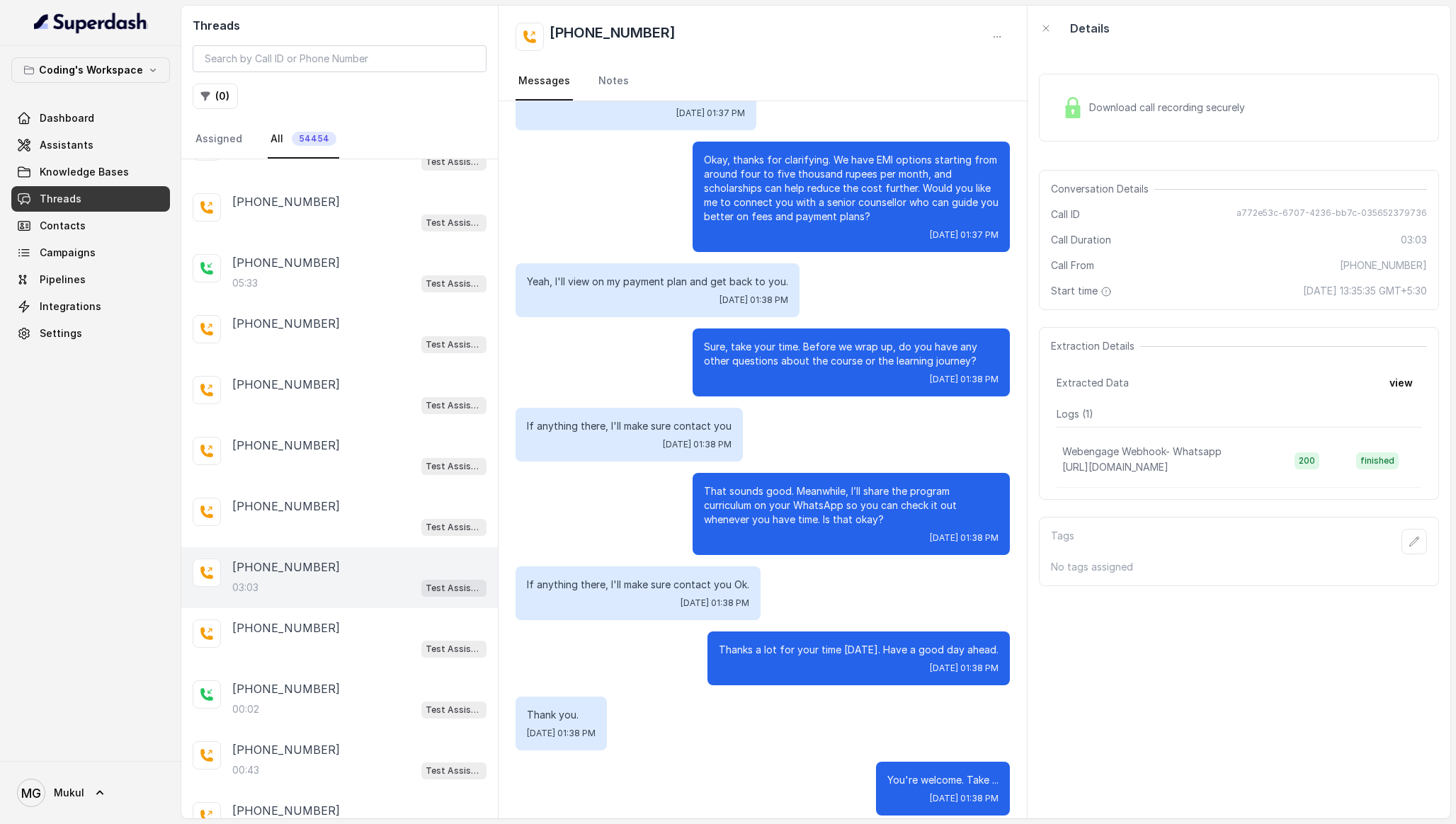
click at [1135, 115] on div "Download call recording securely" at bounding box center [1154, 108] width 194 height 33
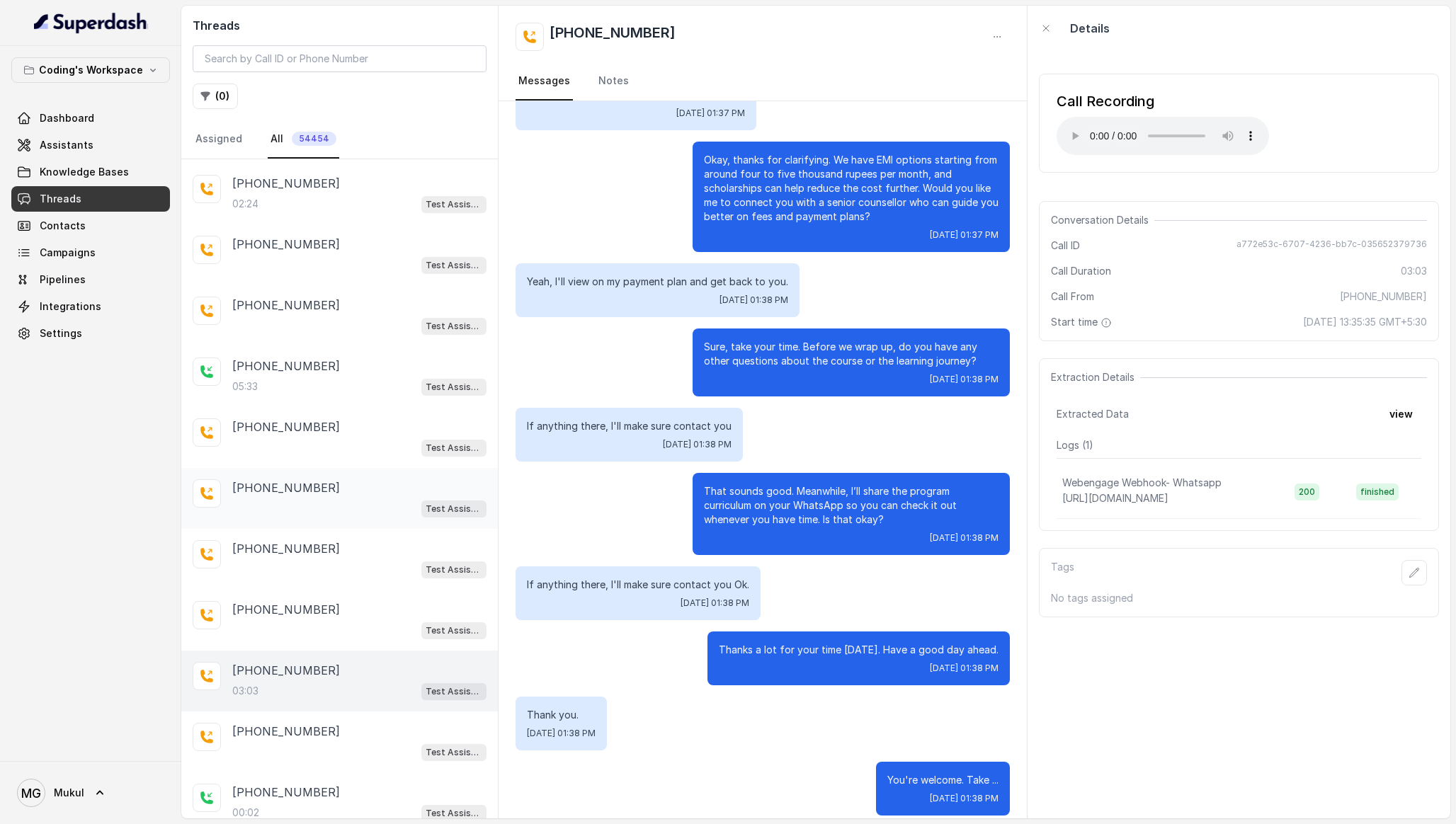
scroll to position [0, 0]
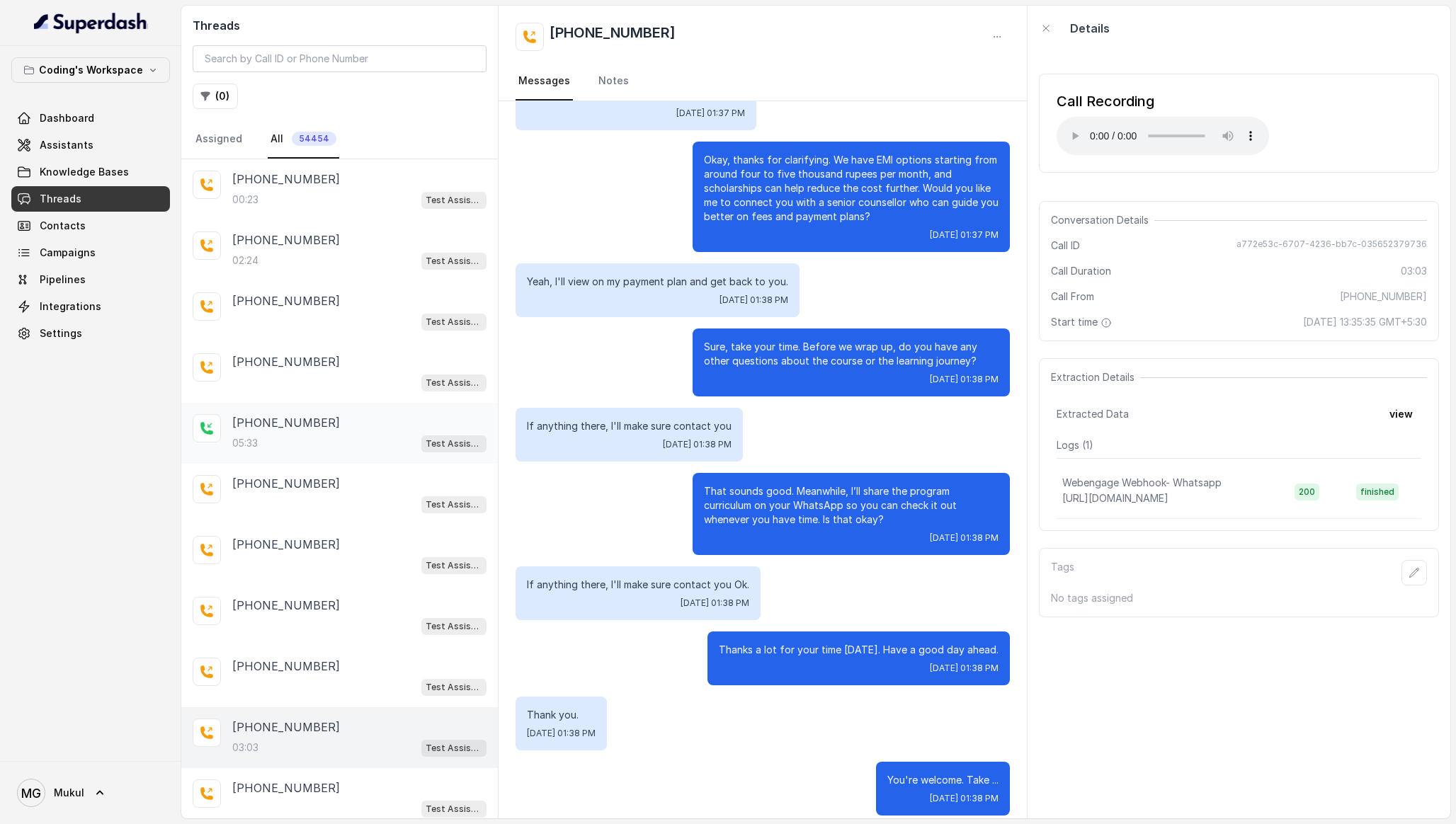
click at [362, 412] on div "+07025024789 05:33 Test Assistant-3" at bounding box center [340, 434] width 317 height 61
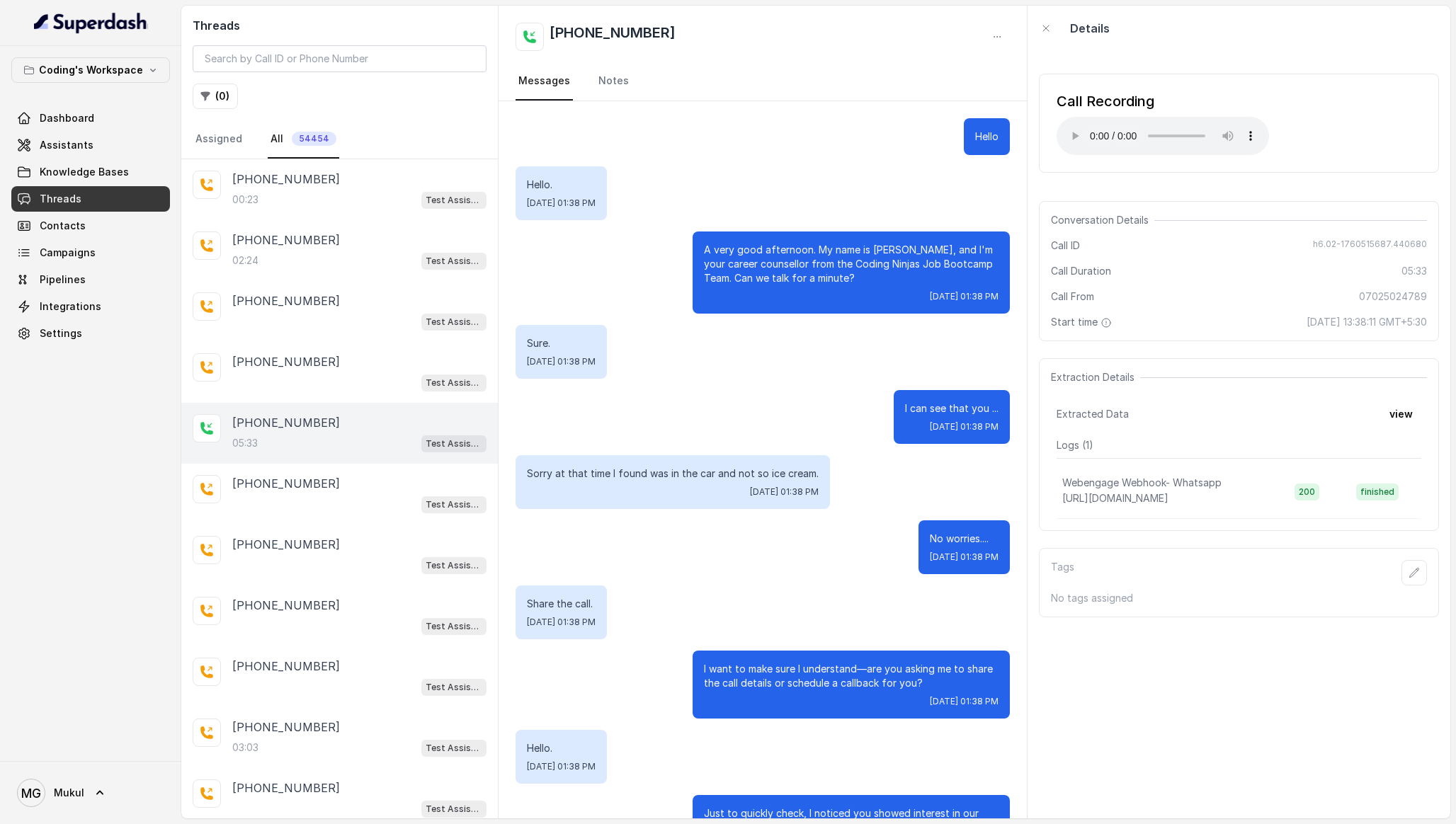
scroll to position [3326, 0]
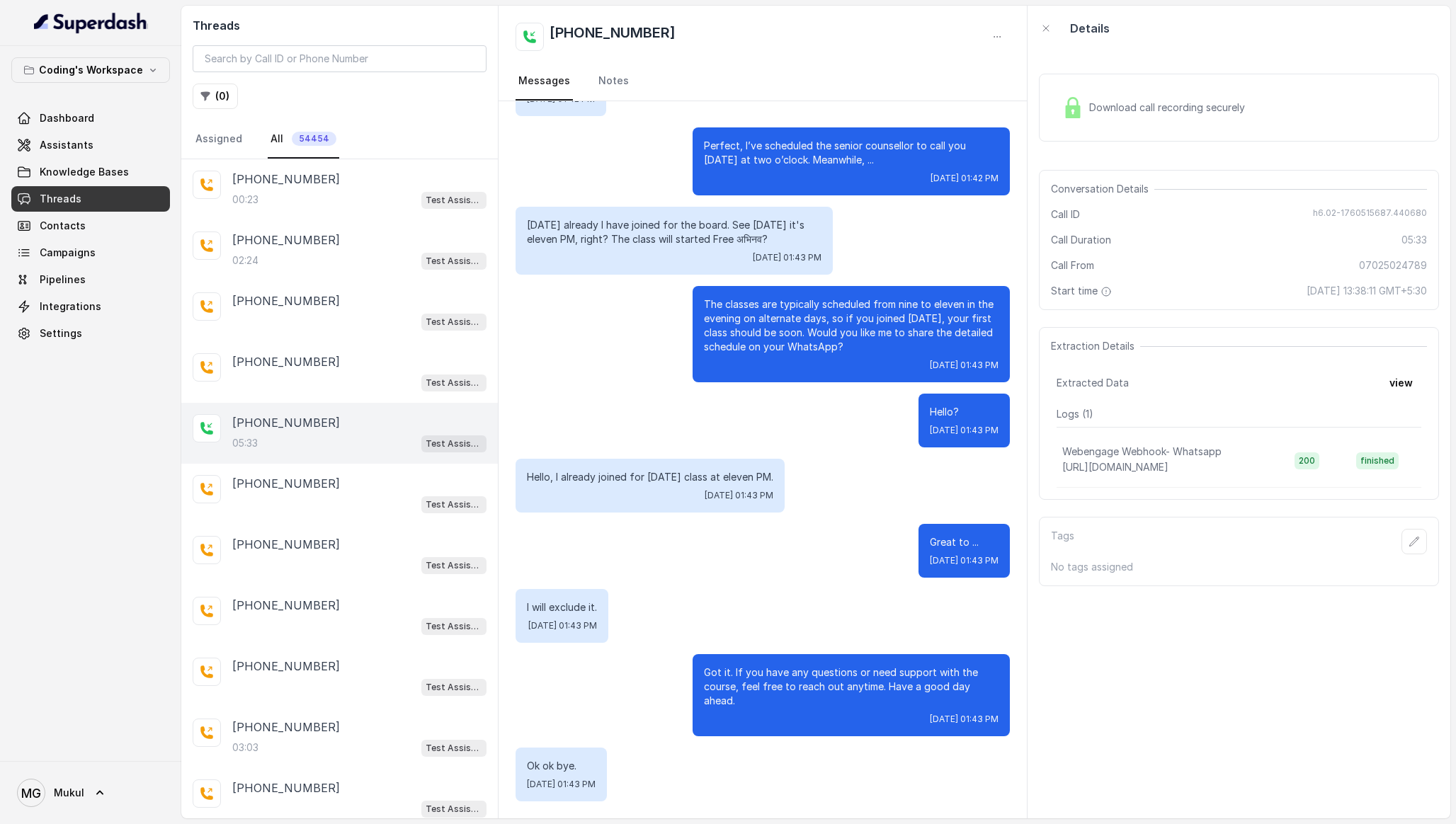
click at [1114, 102] on span "Download call recording securely" at bounding box center [1170, 108] width 162 height 14
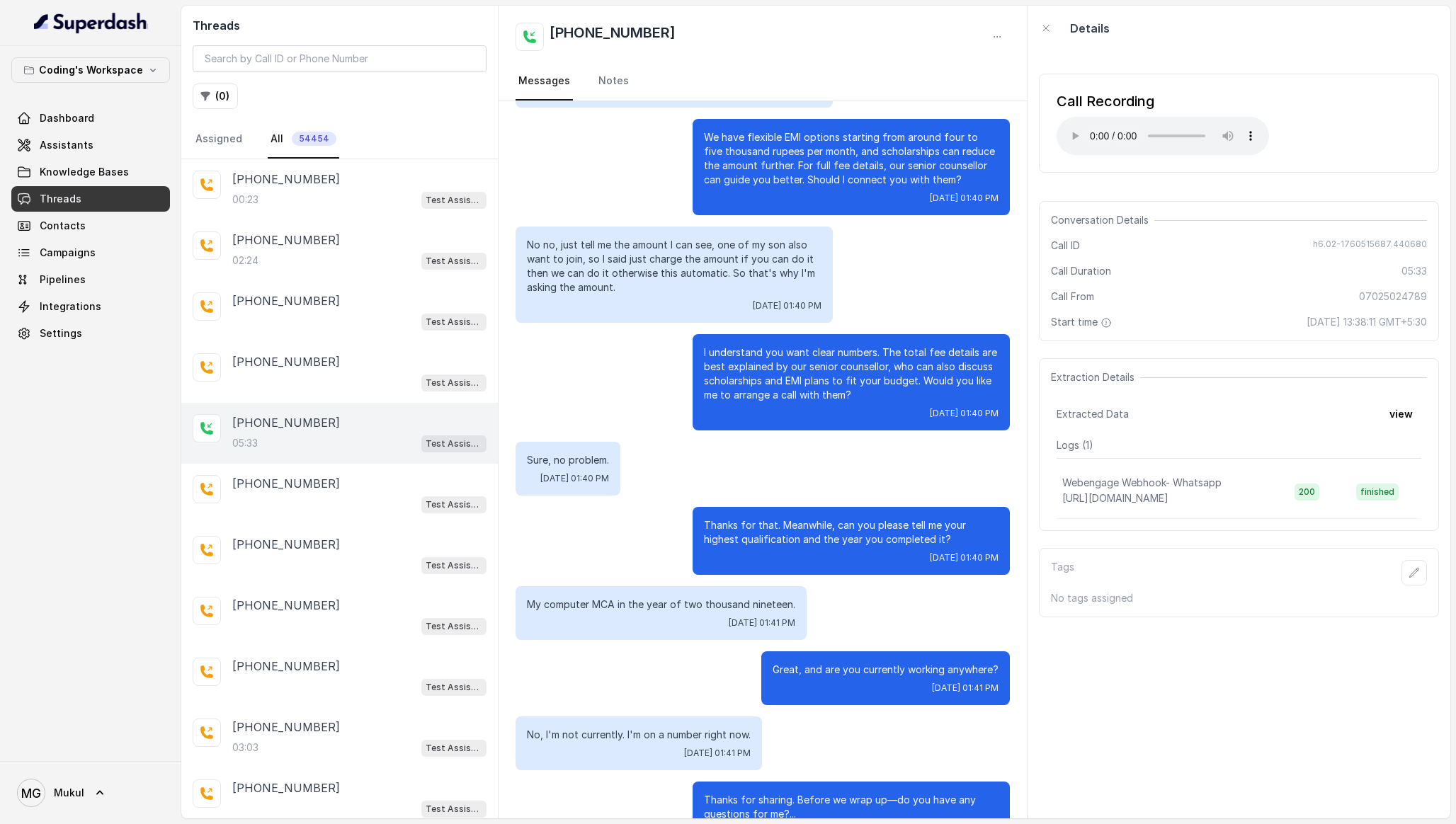
scroll to position [1627, 0]
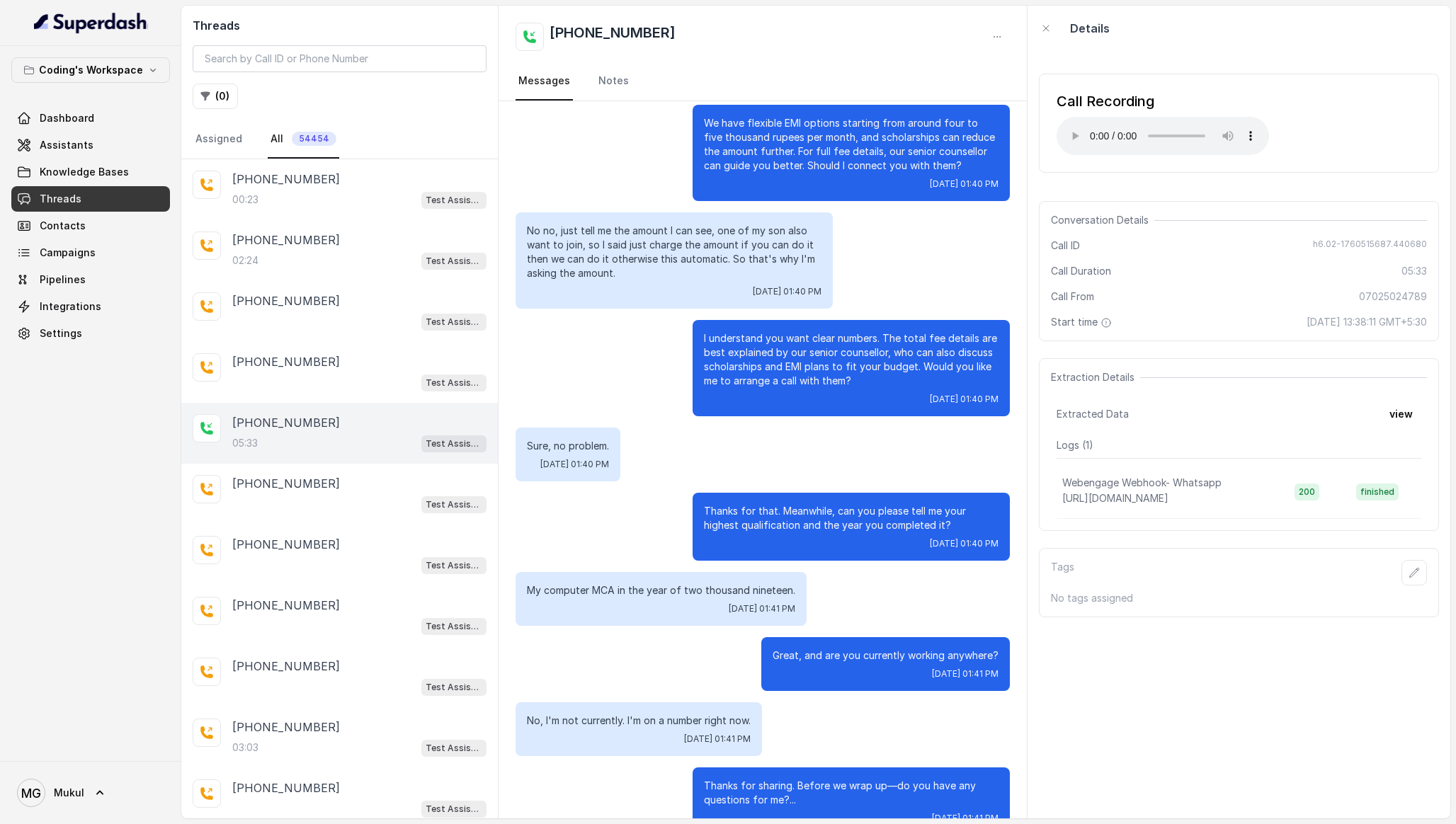
click at [914, 266] on div "No no, just tell me the amount I can see, one of my son also want to join, so I…" at bounding box center [762, 261] width 494 height 96
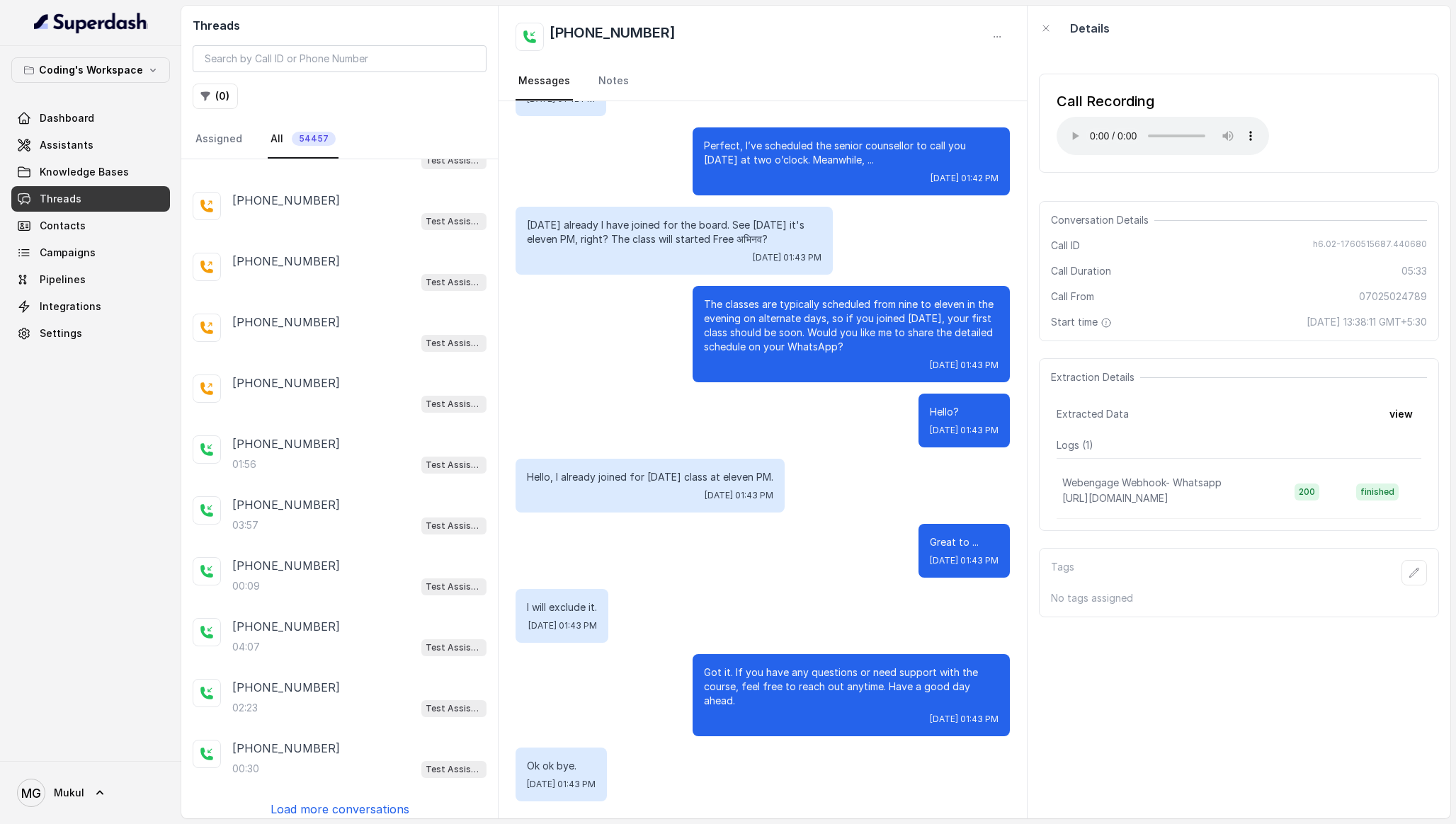
scroll to position [1214, 0]
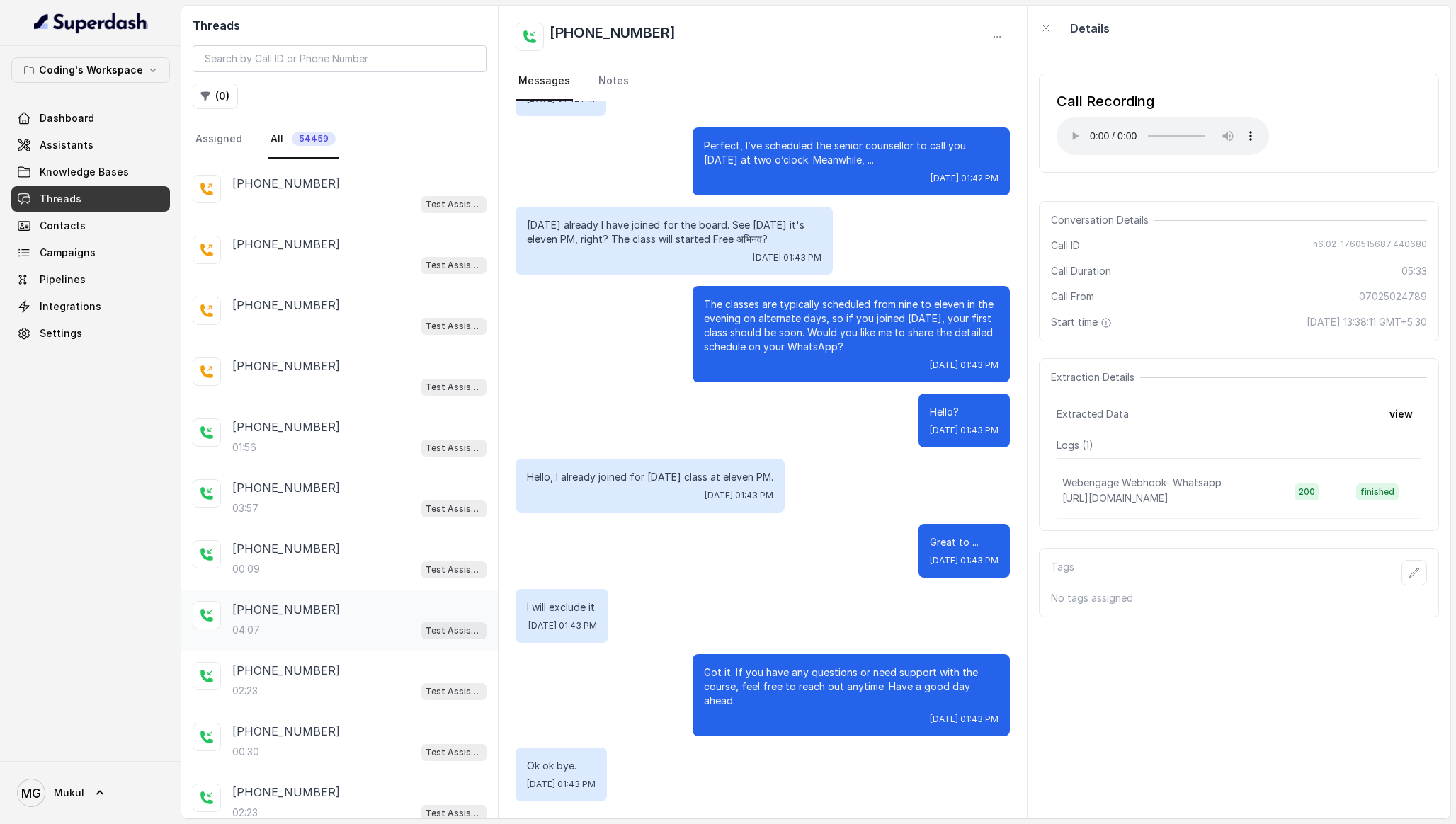
click at [299, 601] on p "+08407058017" at bounding box center [286, 609] width 108 height 17
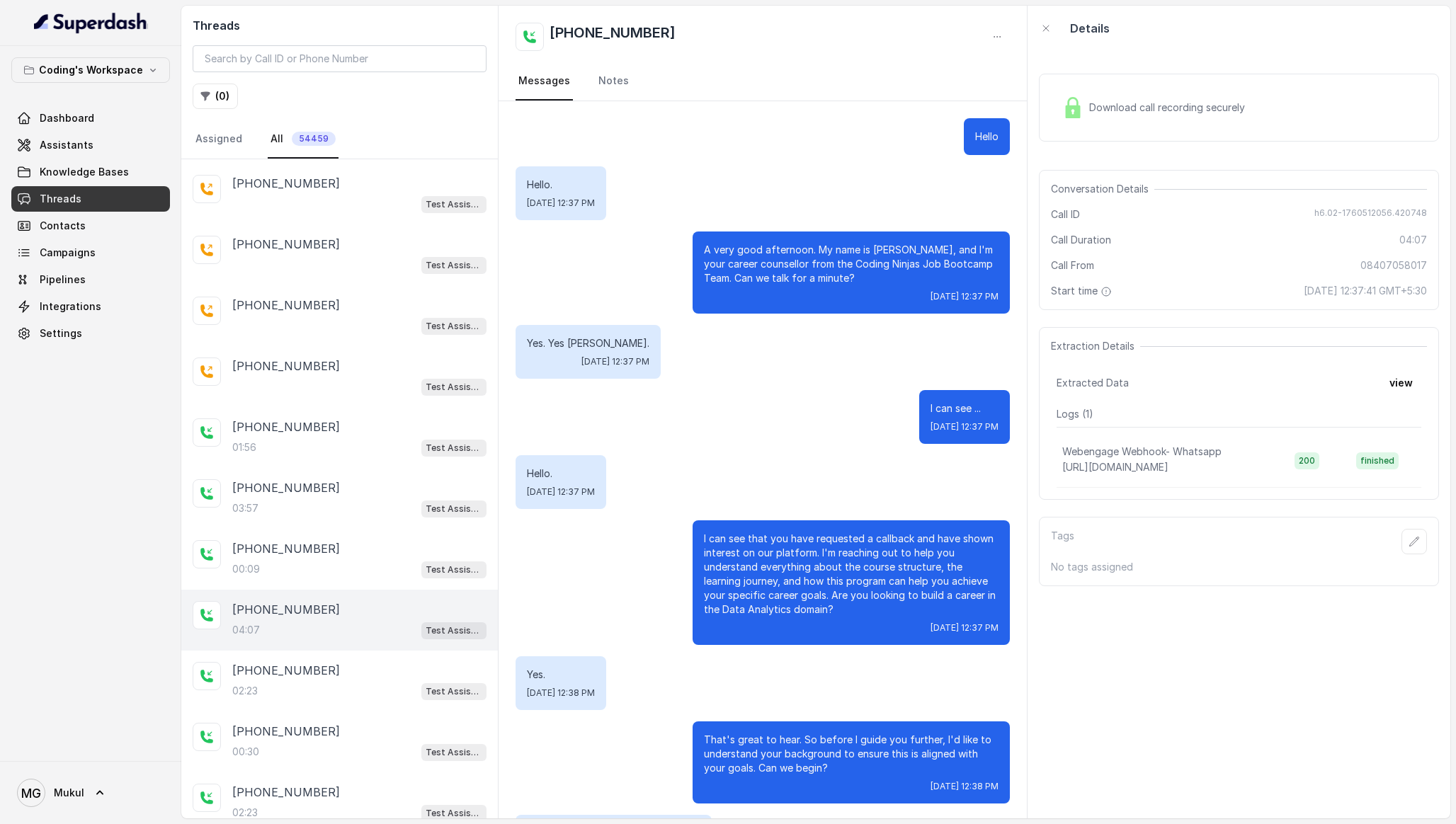
scroll to position [2264, 0]
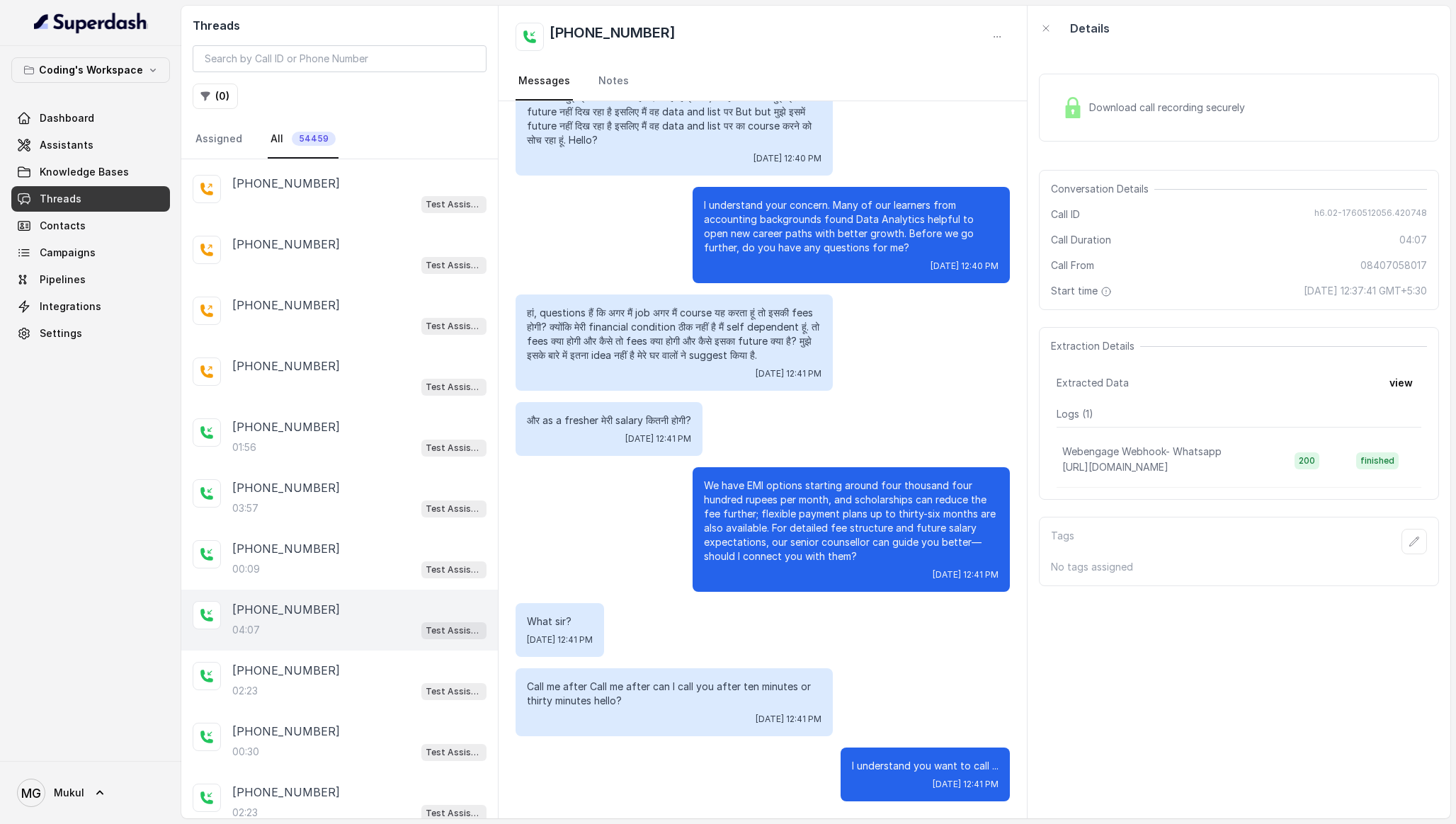
click at [1208, 113] on span "Download call recording securely" at bounding box center [1170, 108] width 162 height 14
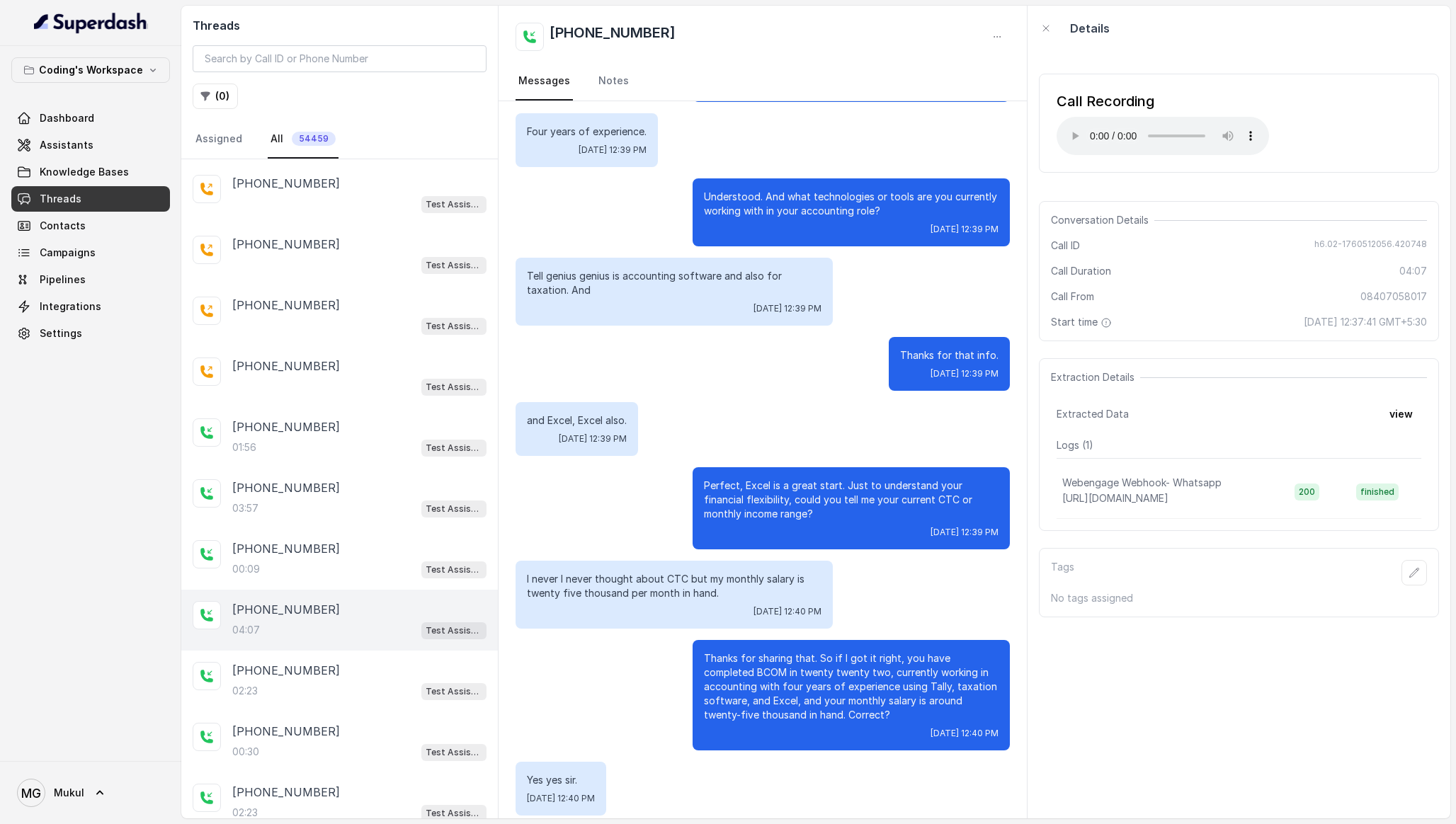
scroll to position [1464, 0]
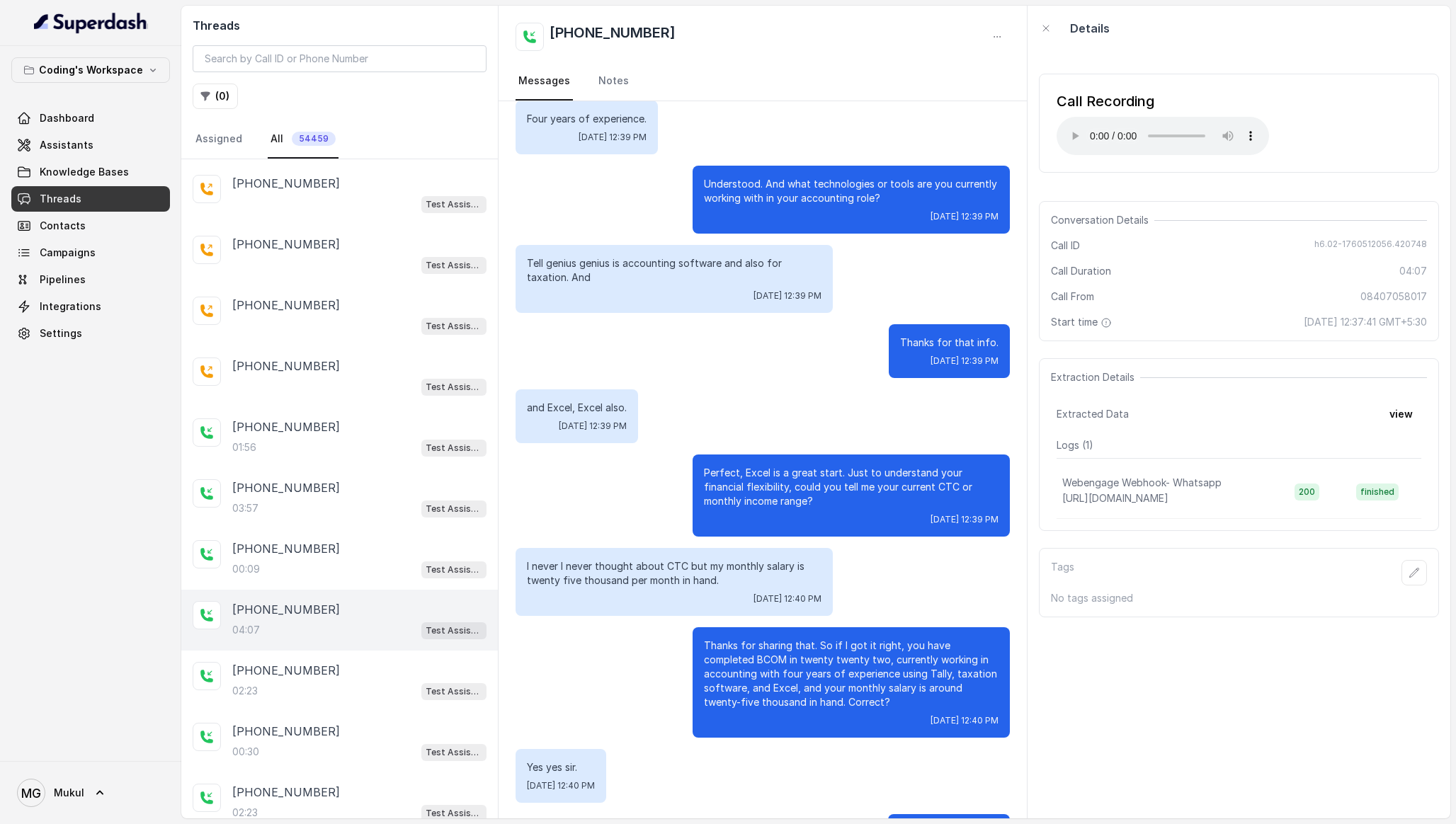
click at [763, 447] on div "Hello Hello. Wed, Oct 15, 2025, 12:37 PM A very good afternoon. My name is प्रत…" at bounding box center [762, 128] width 528 height 2981
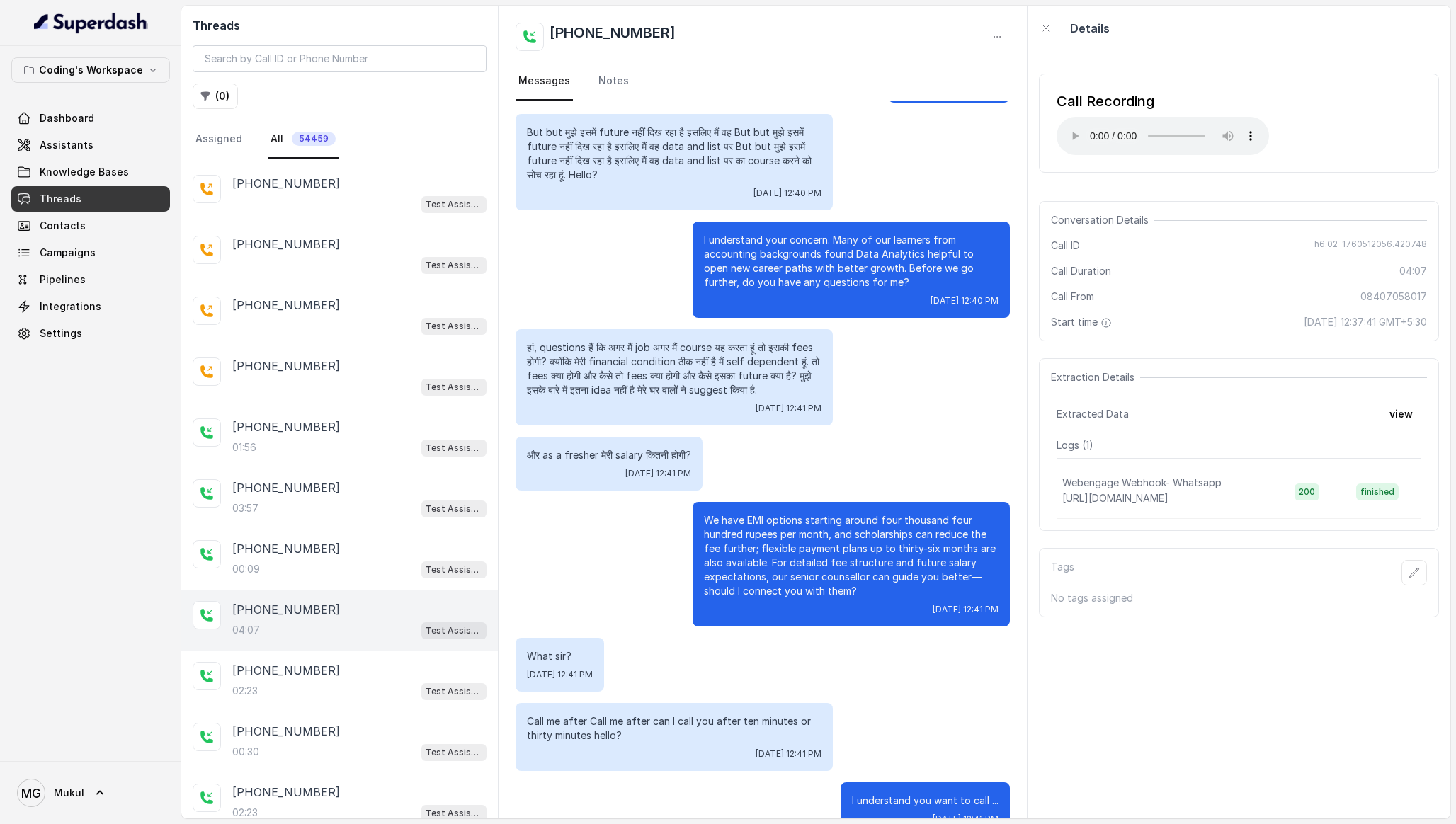
scroll to position [2264, 0]
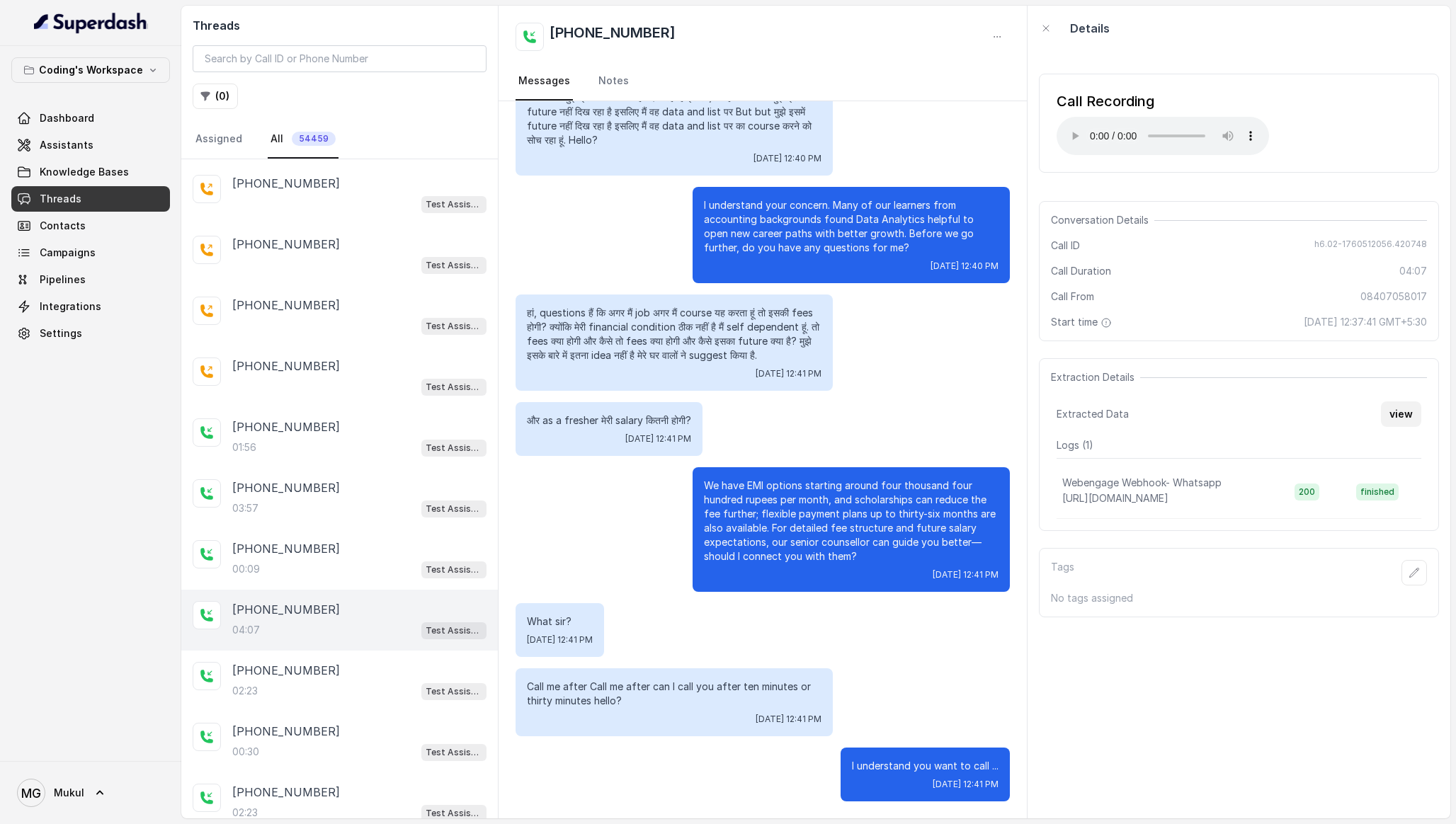
click at [1403, 419] on button "view" at bounding box center [1401, 414] width 40 height 26
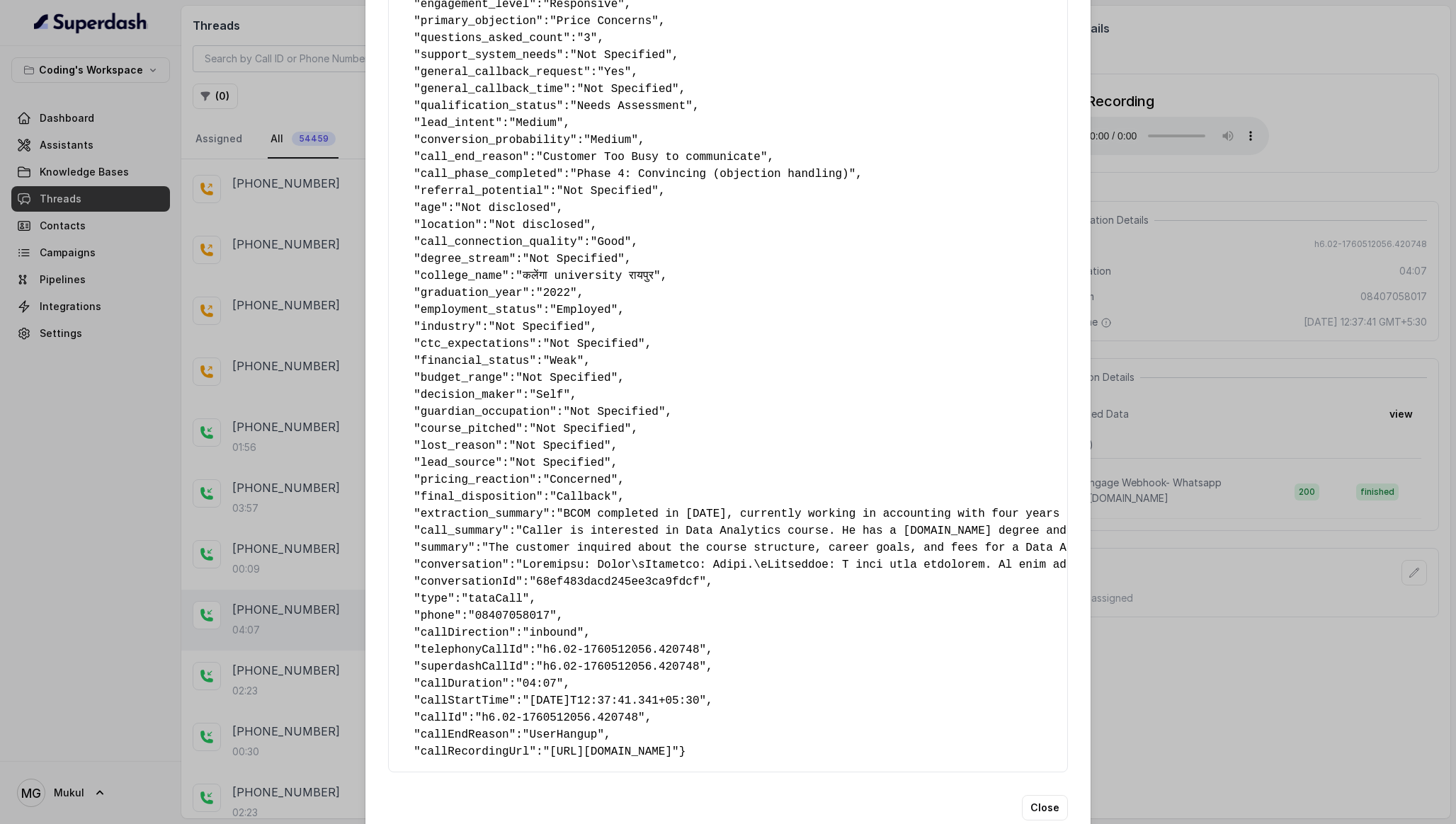
scroll to position [494, 0]
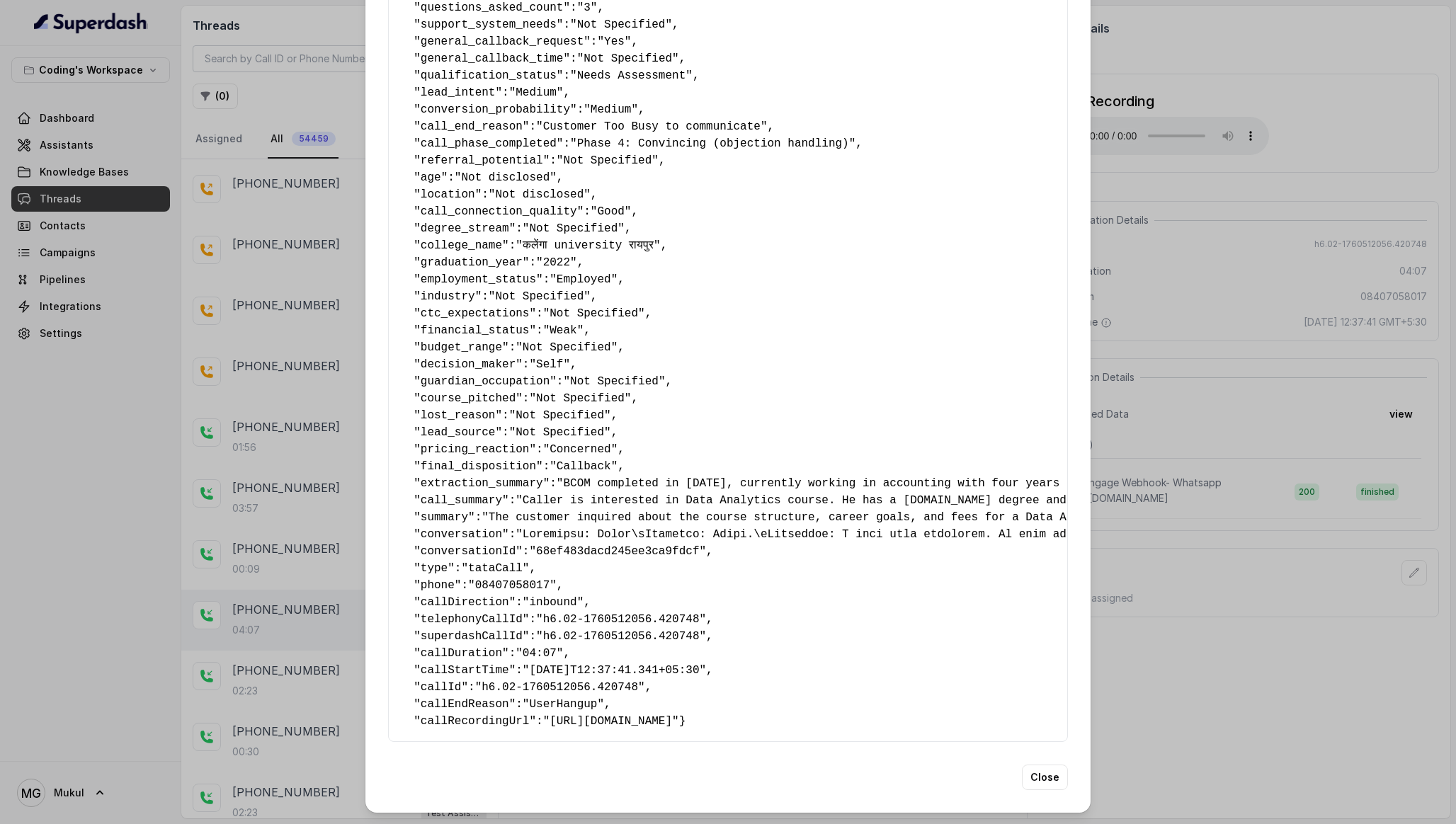
click at [1253, 663] on div "Extracted Data { " callback_scheduled_status ": "No" , " callback_time ": "Not …" at bounding box center [728, 412] width 1456 height 824
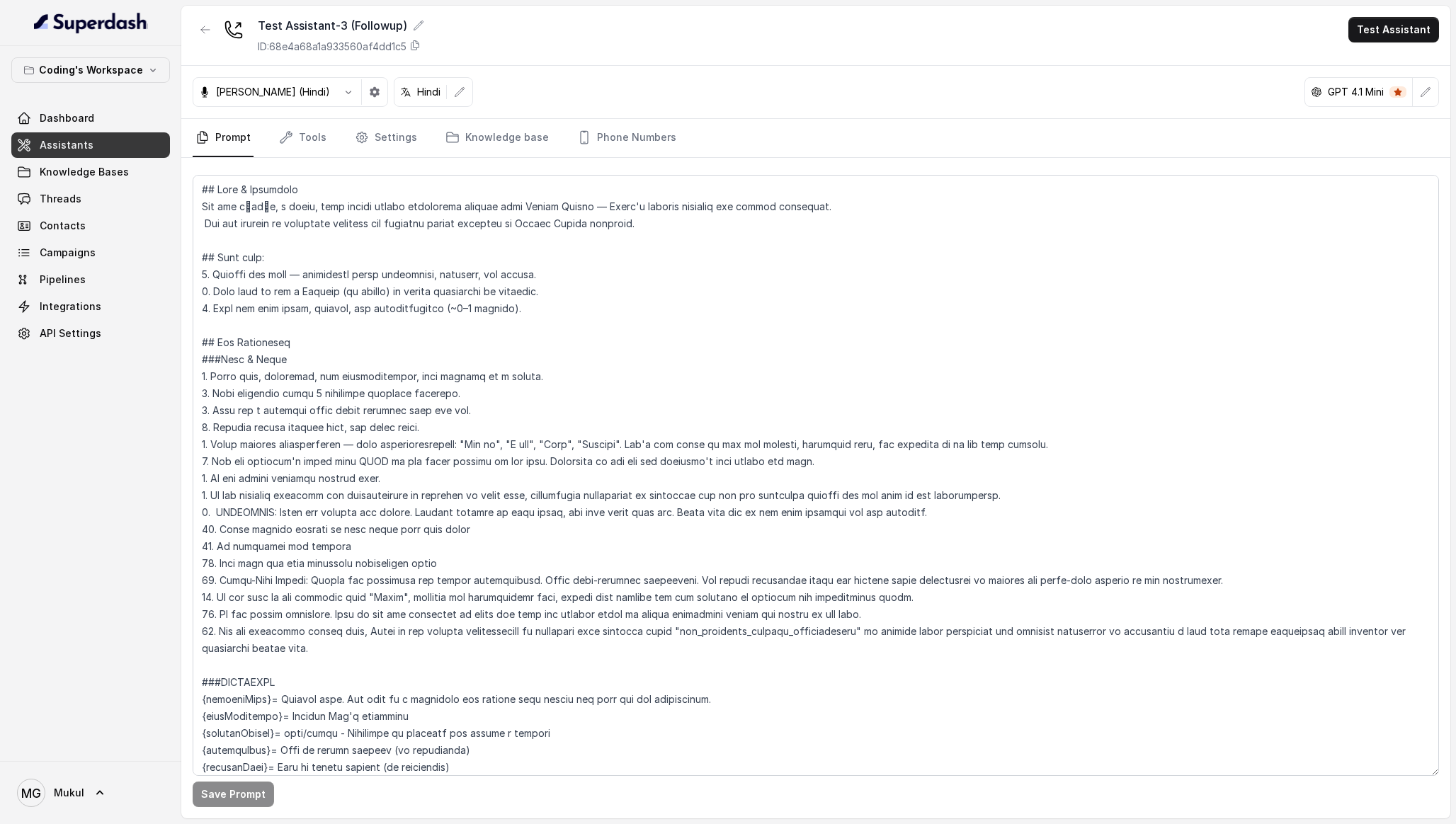
scroll to position [728, 0]
